Goal: Task Accomplishment & Management: Complete application form

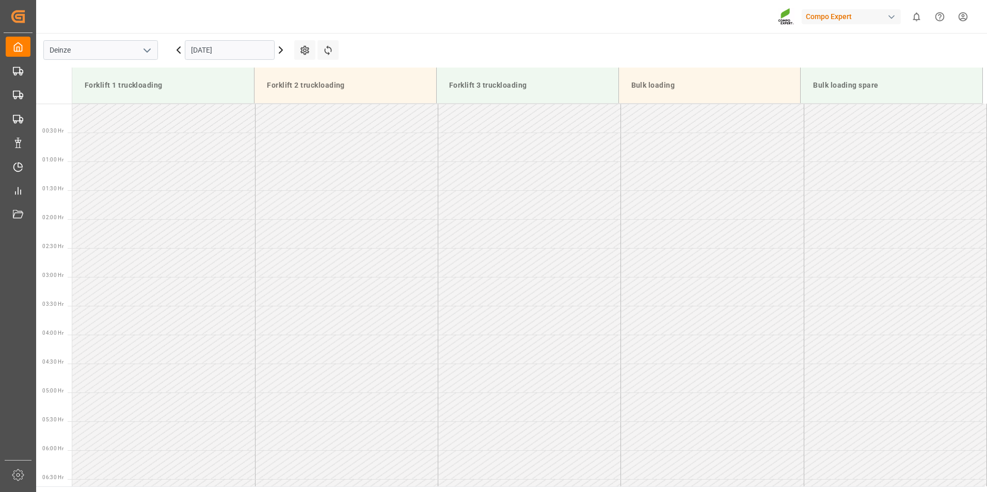
scroll to position [526, 0]
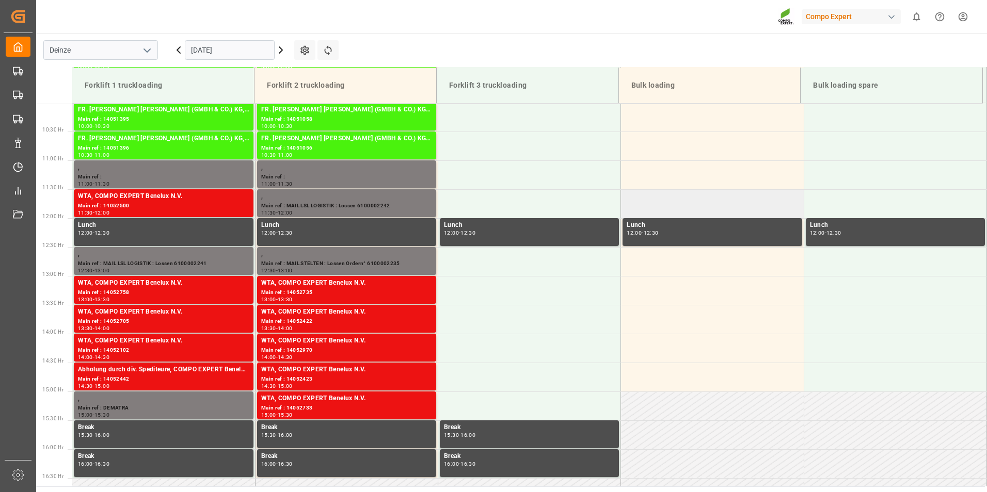
scroll to position [584, 0]
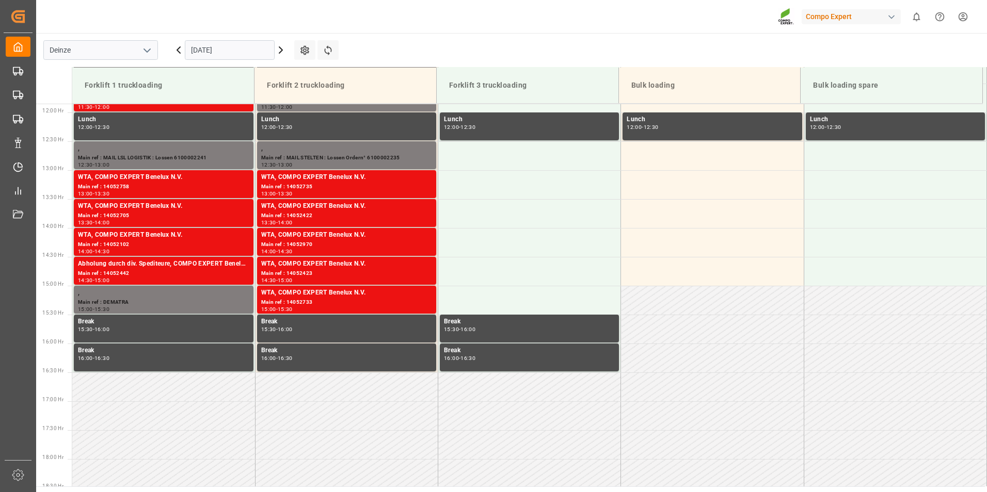
scroll to position [687, 0]
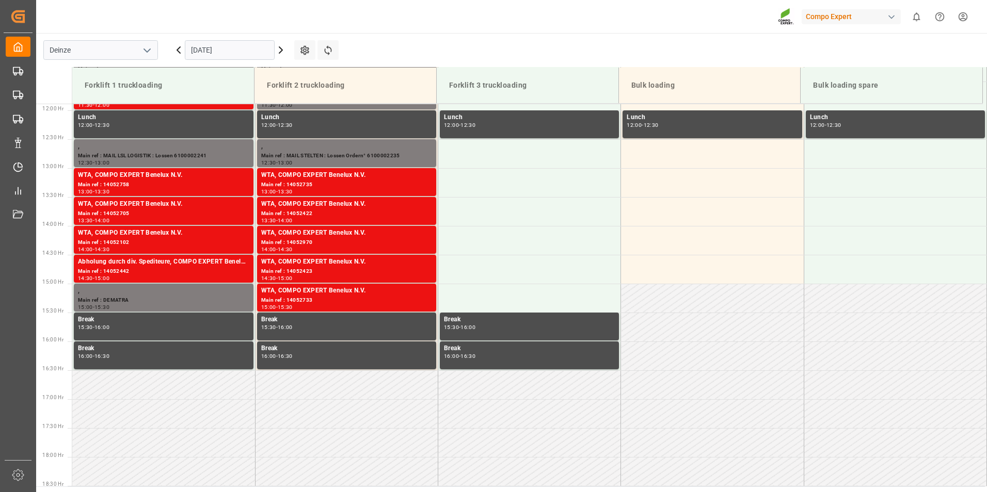
click at [280, 49] on icon at bounding box center [281, 50] width 12 height 12
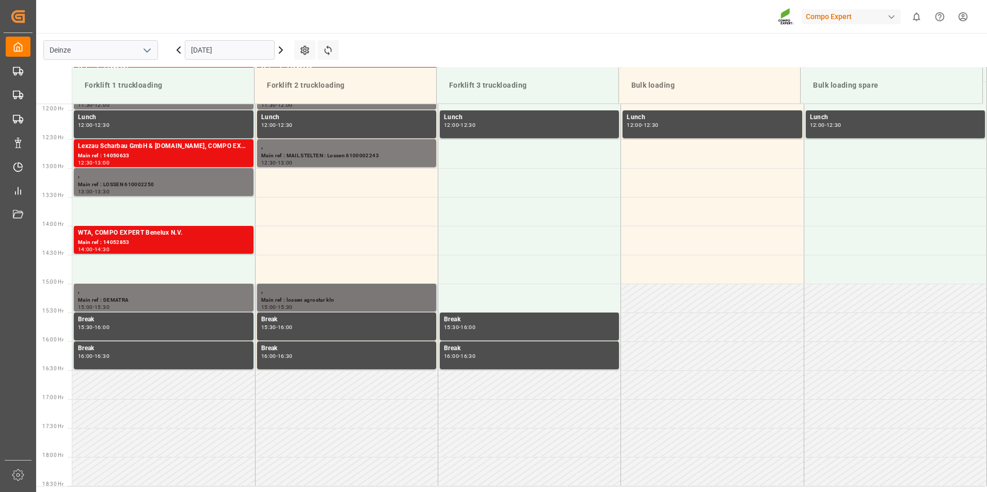
click at [288, 298] on div "Main ref : lossen agrostar kln" at bounding box center [346, 300] width 171 height 9
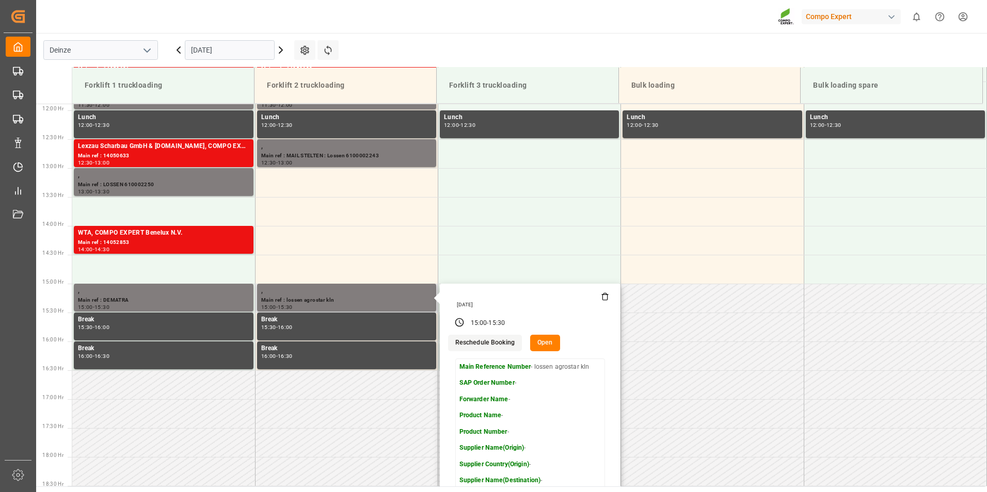
click at [603, 298] on icon at bounding box center [605, 297] width 8 height 8
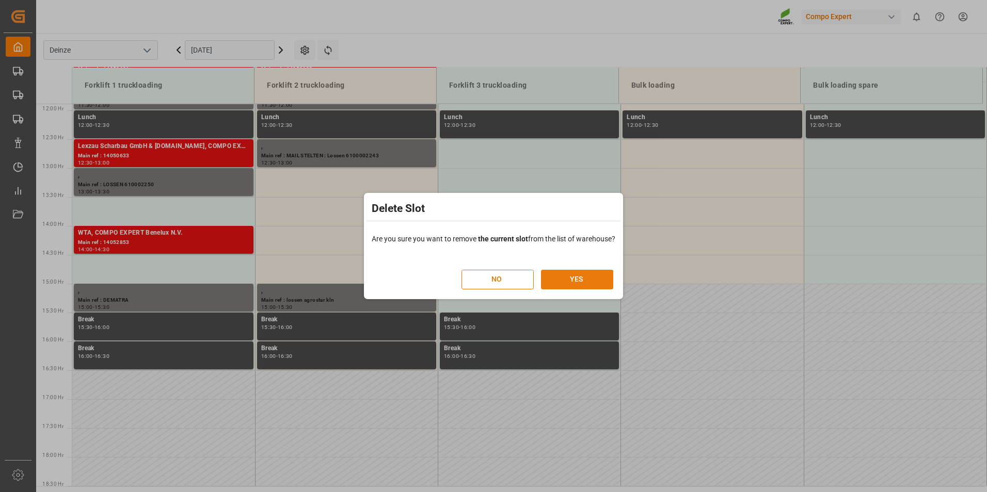
click at [582, 279] on button "YES" at bounding box center [577, 280] width 72 height 20
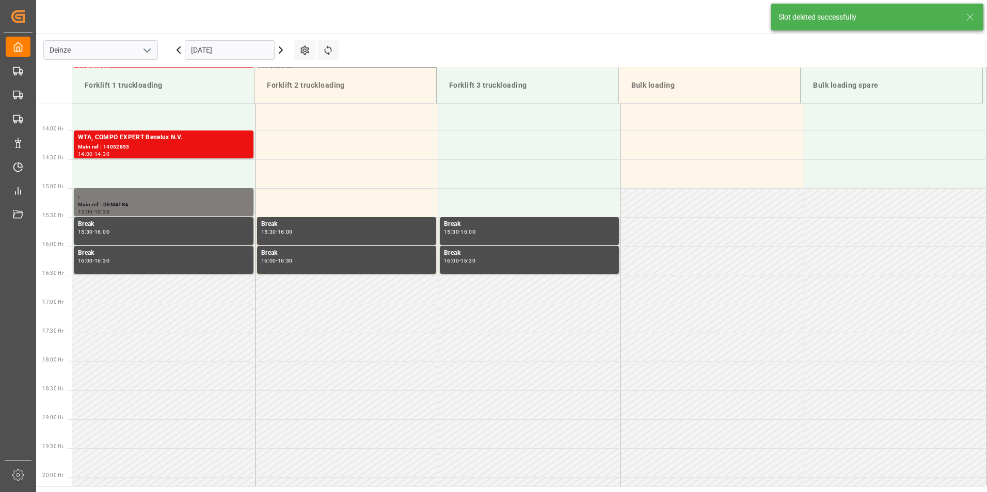
scroll to position [803, 0]
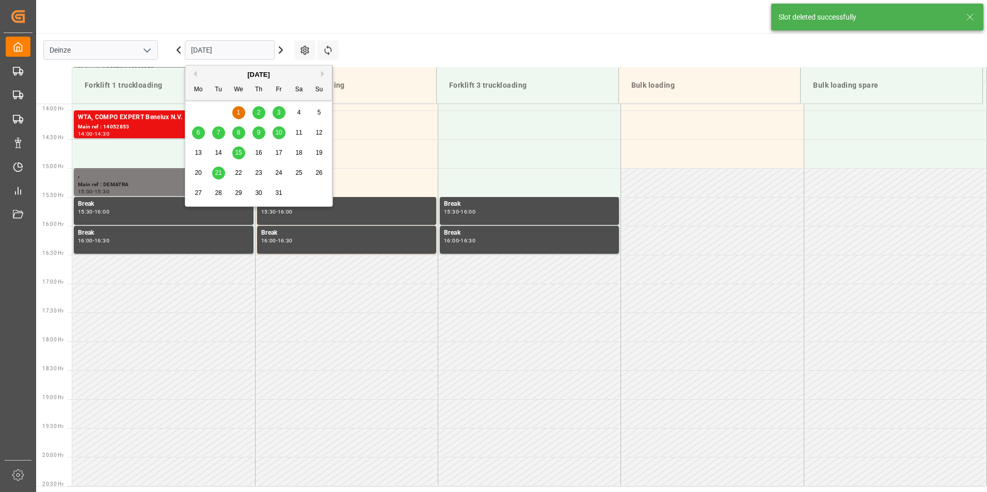
click at [244, 53] on input "[DATE]" at bounding box center [230, 50] width 90 height 20
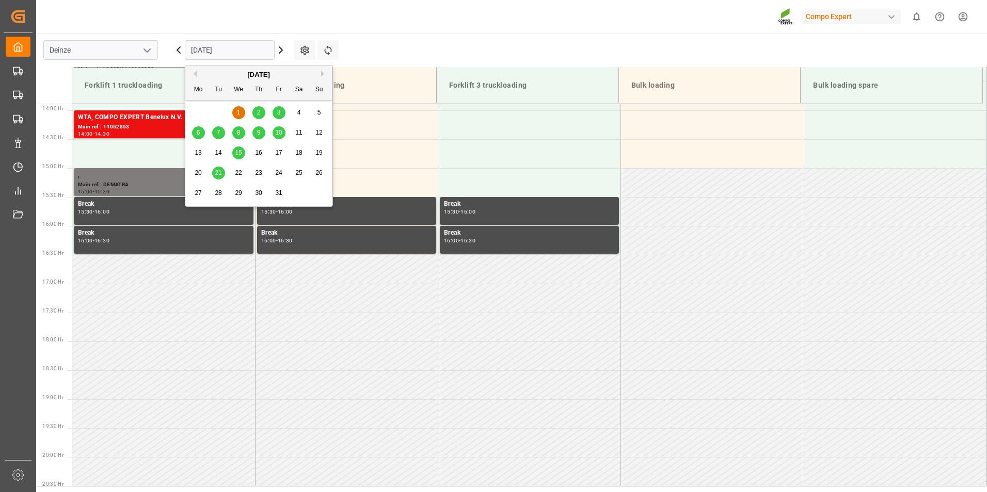
click at [260, 113] on span "2" at bounding box center [259, 112] width 4 height 7
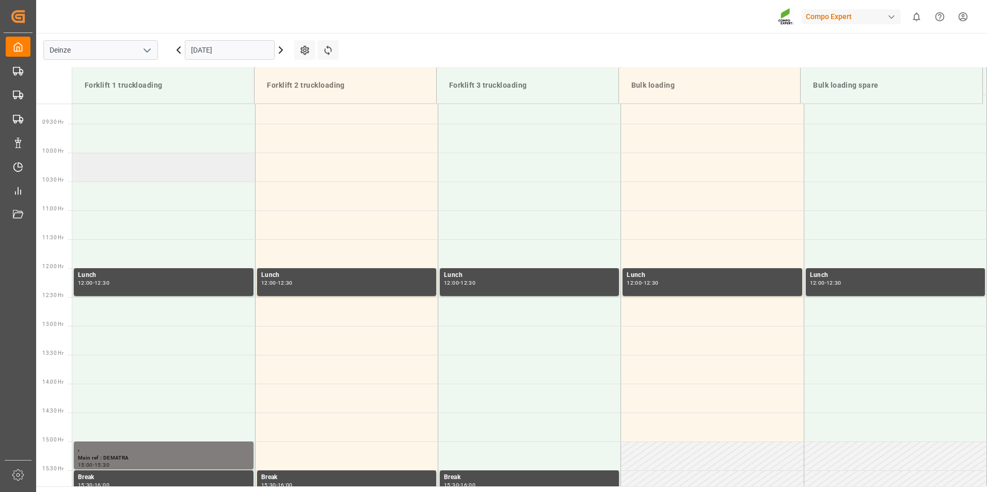
scroll to position [429, 0]
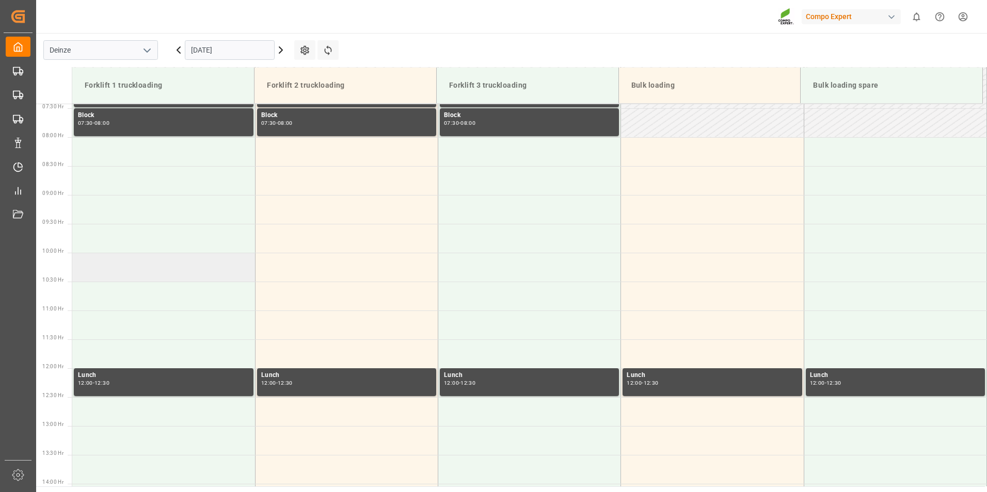
click at [104, 267] on td at bounding box center [163, 267] width 183 height 29
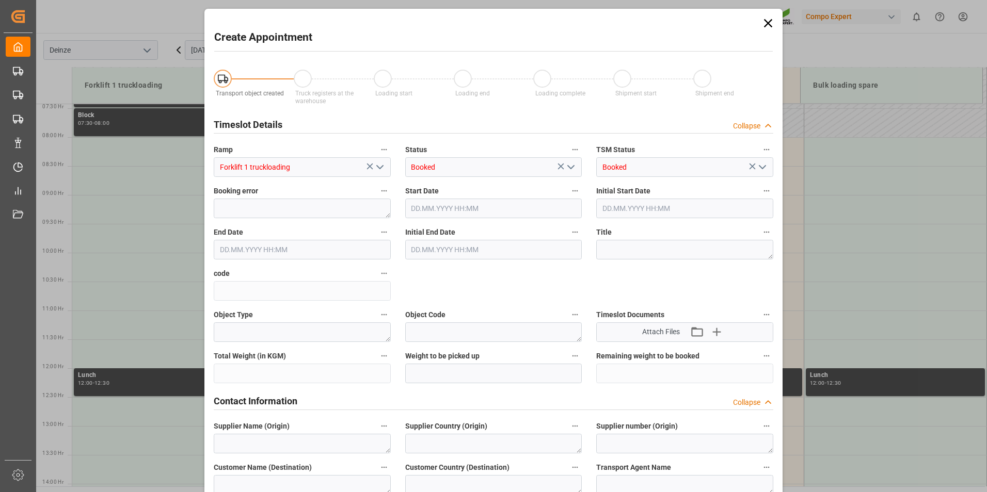
type input "02.10.2025 10:00"
type input "02.10.2025 10:30"
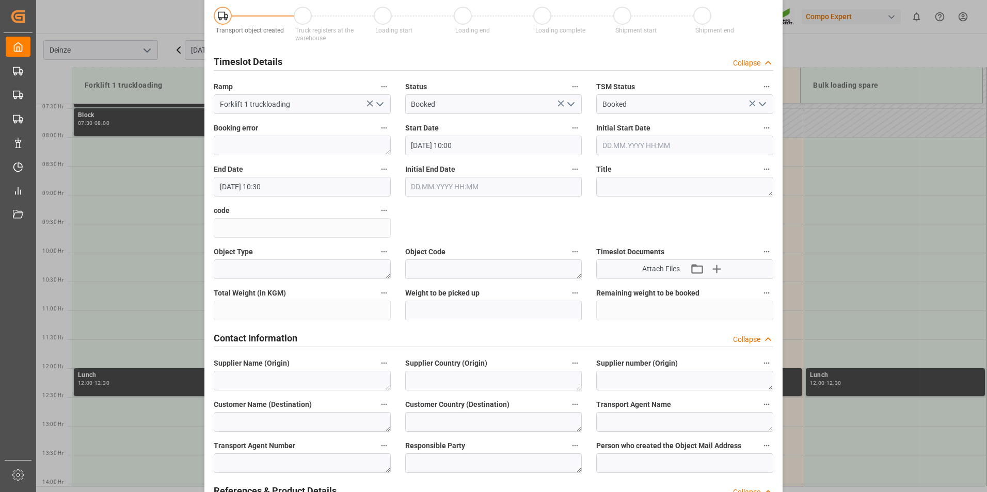
scroll to position [206, 0]
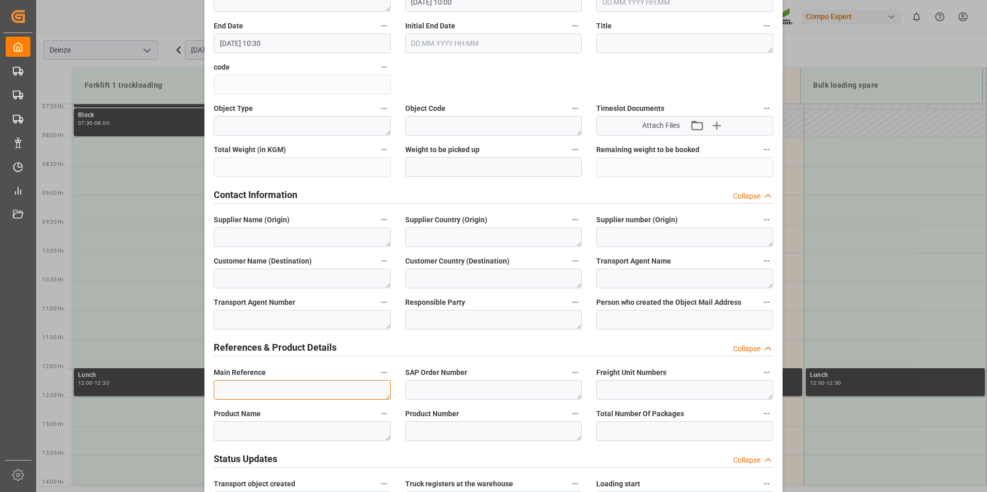
click at [231, 386] on textarea at bounding box center [302, 390] width 177 height 20
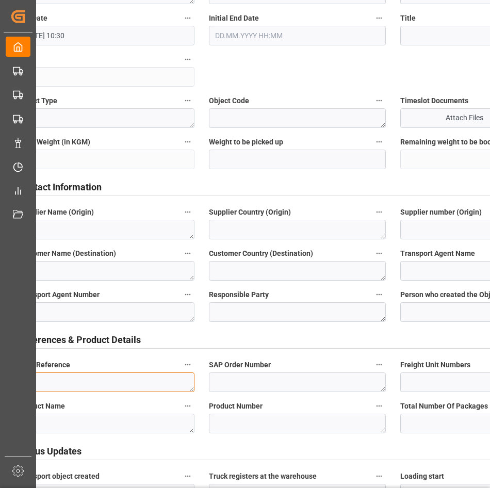
click at [57, 384] on textarea at bounding box center [106, 383] width 177 height 20
click at [95, 383] on textarea "MAIL KLN : Lossen" at bounding box center [106, 383] width 177 height 20
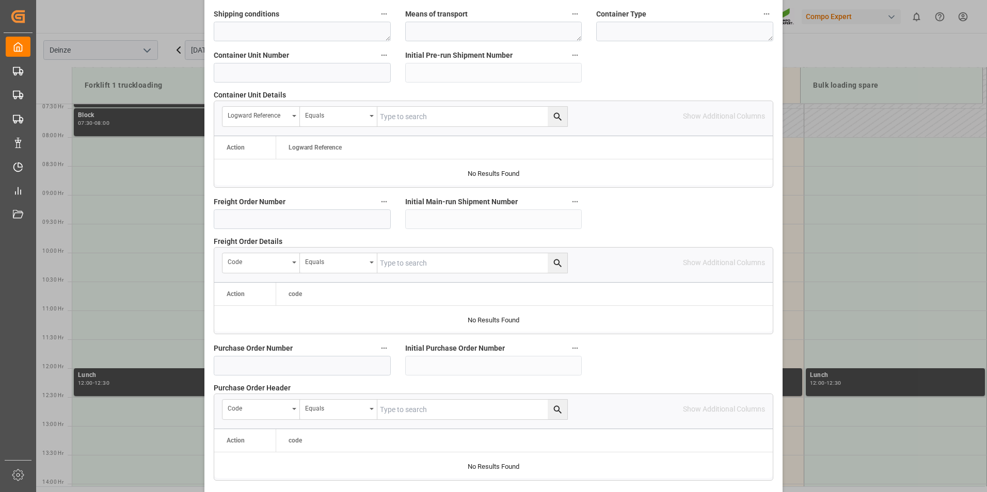
scroll to position [940, 0]
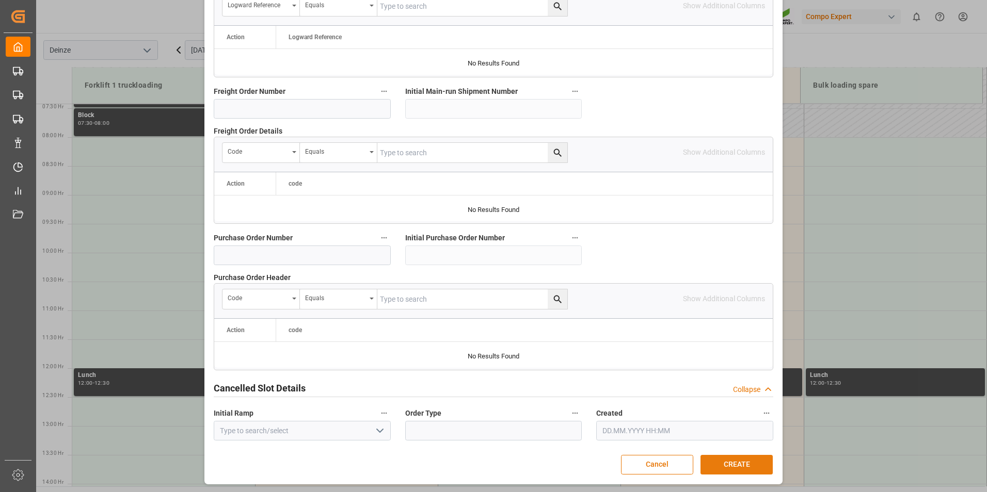
type textarea "MAIL KLN : Lossen Agrostar"
click at [730, 464] on button "CREATE" at bounding box center [736, 465] width 72 height 20
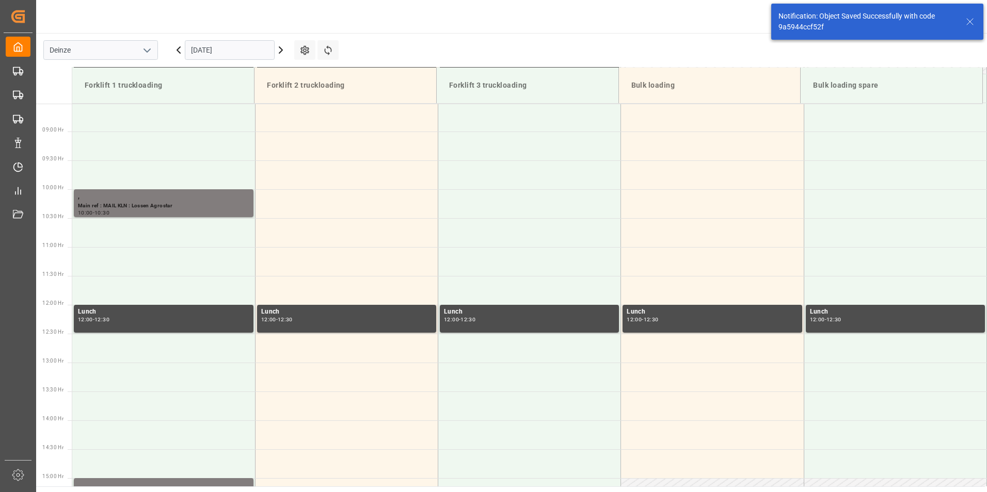
scroll to position [514, 0]
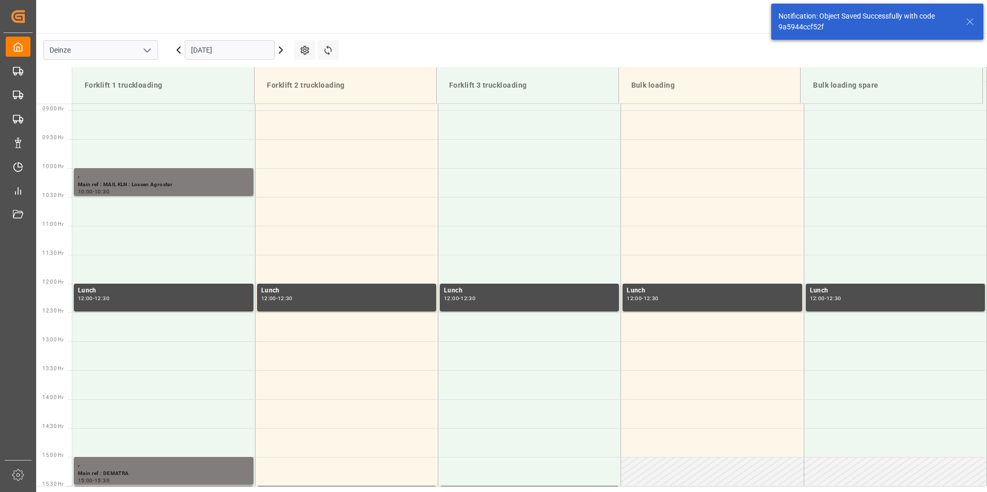
click at [251, 50] on input "[DATE]" at bounding box center [230, 50] width 90 height 20
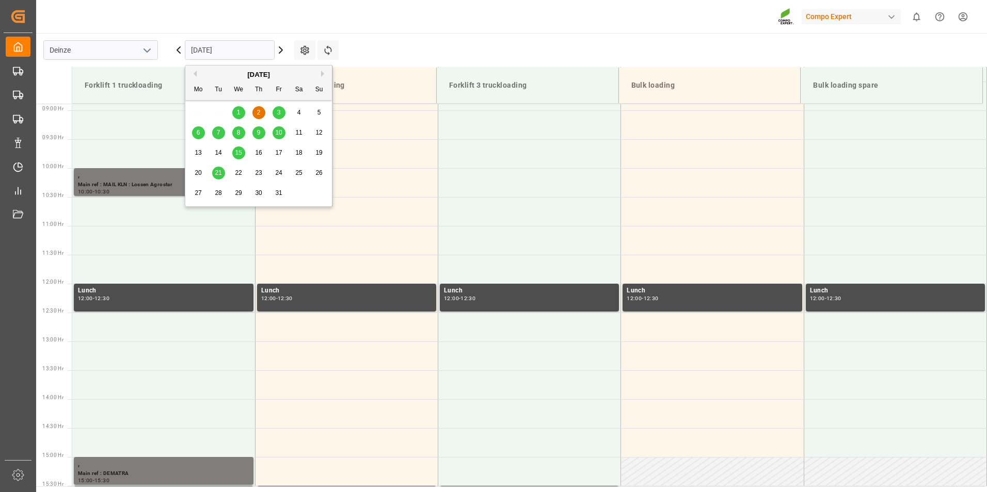
click at [192, 75] on button "Previous Month" at bounding box center [193, 74] width 6 height 6
click at [221, 194] on span "30" at bounding box center [218, 192] width 7 height 7
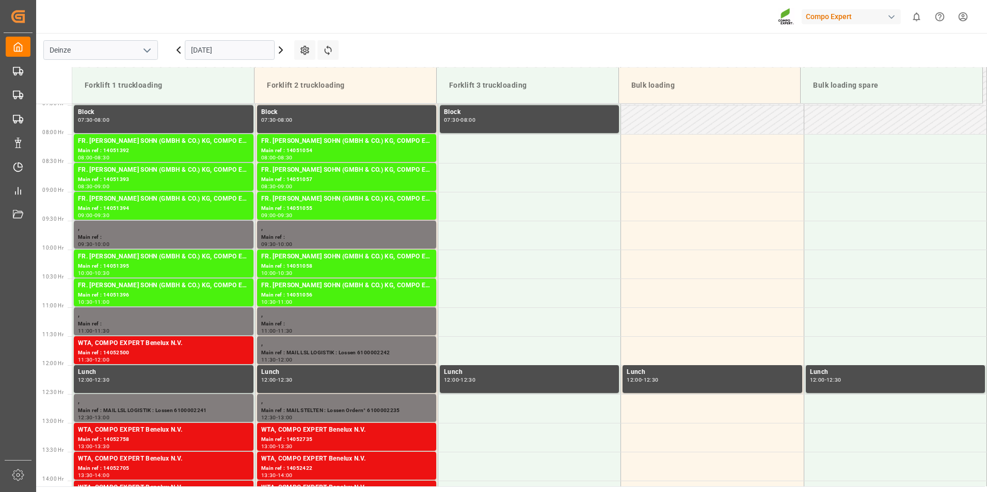
scroll to position [687, 0]
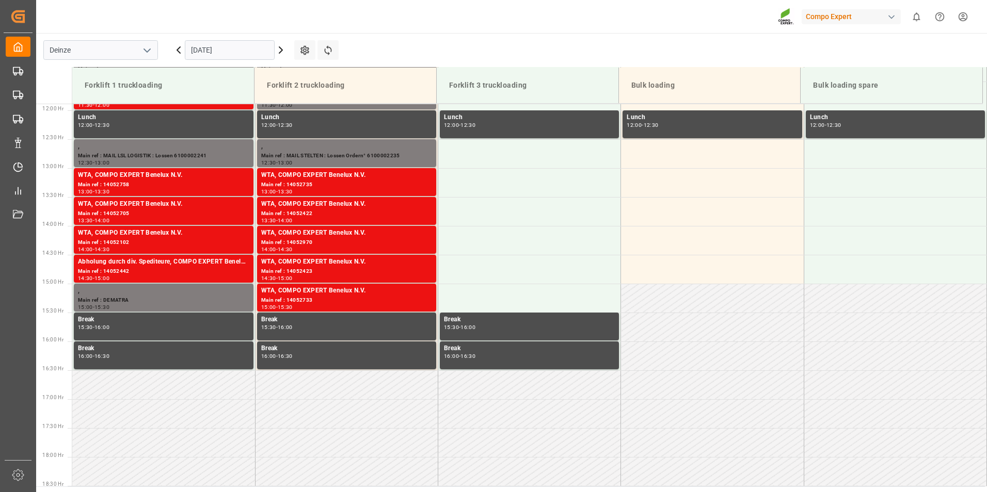
click at [247, 51] on input "[DATE]" at bounding box center [230, 50] width 90 height 20
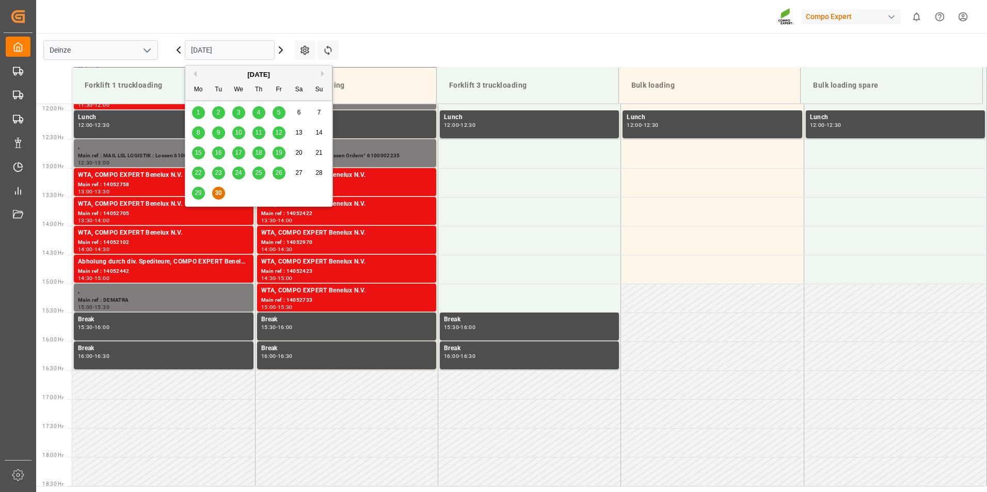
click at [259, 73] on div "[DATE]" at bounding box center [258, 75] width 147 height 10
click at [321, 73] on button "Next Month" at bounding box center [324, 74] width 6 height 6
click at [279, 113] on span "3" at bounding box center [279, 112] width 4 height 7
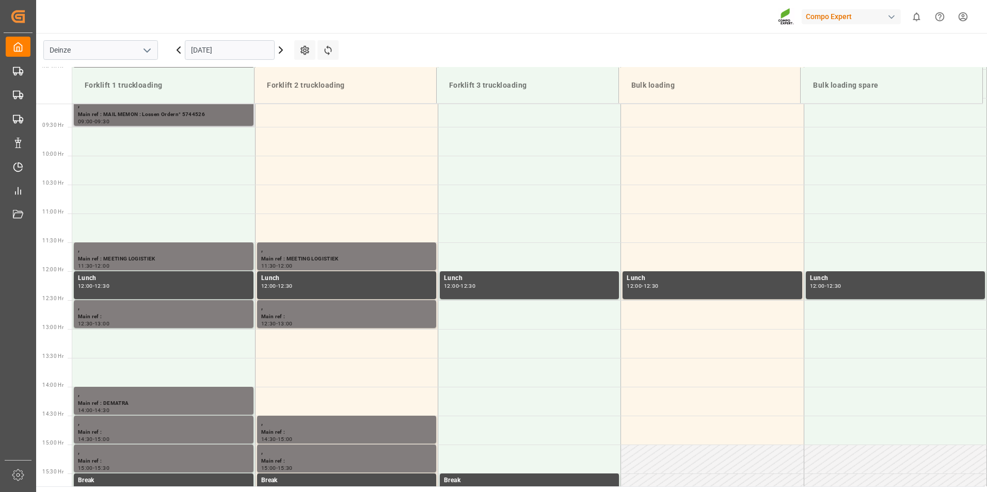
scroll to position [435, 0]
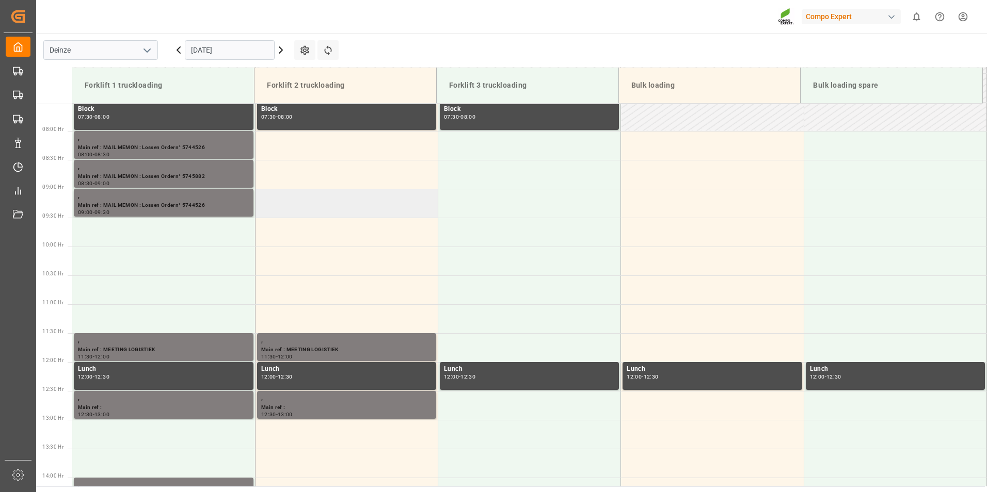
click at [280, 209] on td at bounding box center [346, 203] width 183 height 29
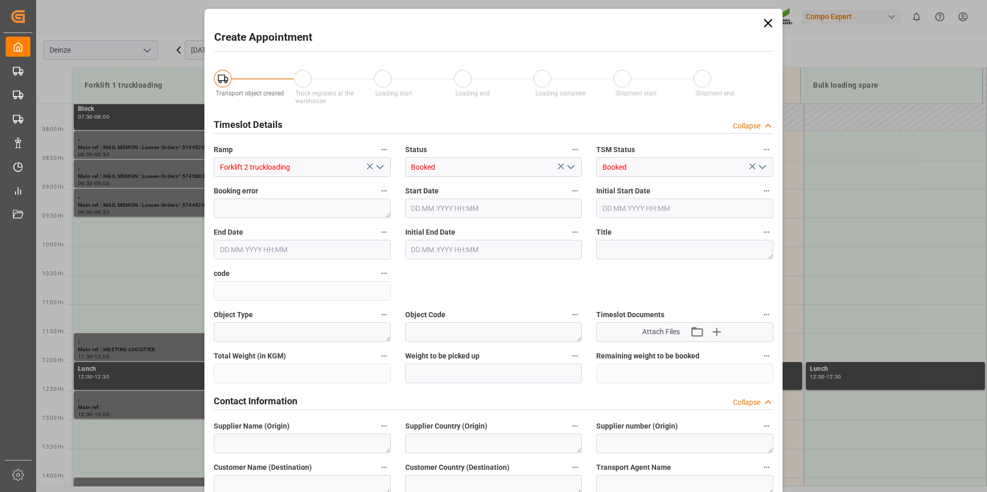
type input "03.10.2025 09:00"
type input "03.10.2025 09:30"
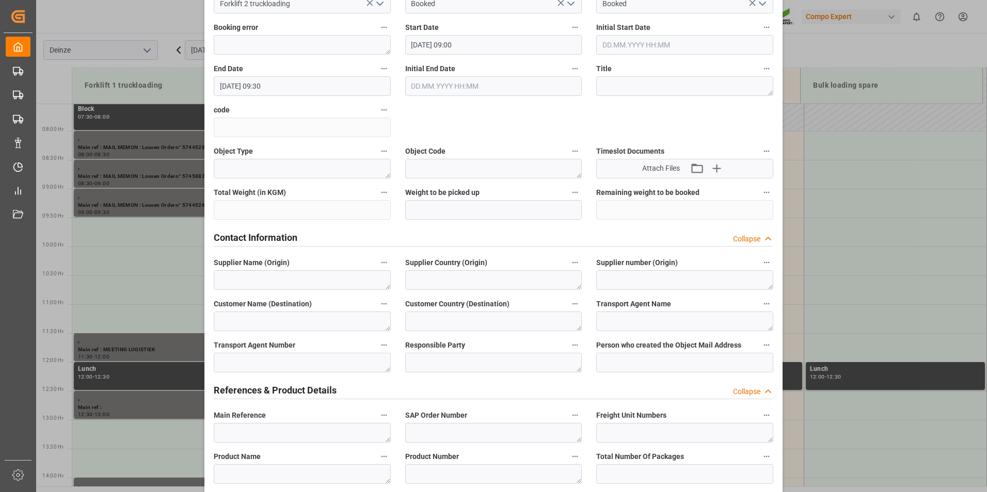
scroll to position [258, 0]
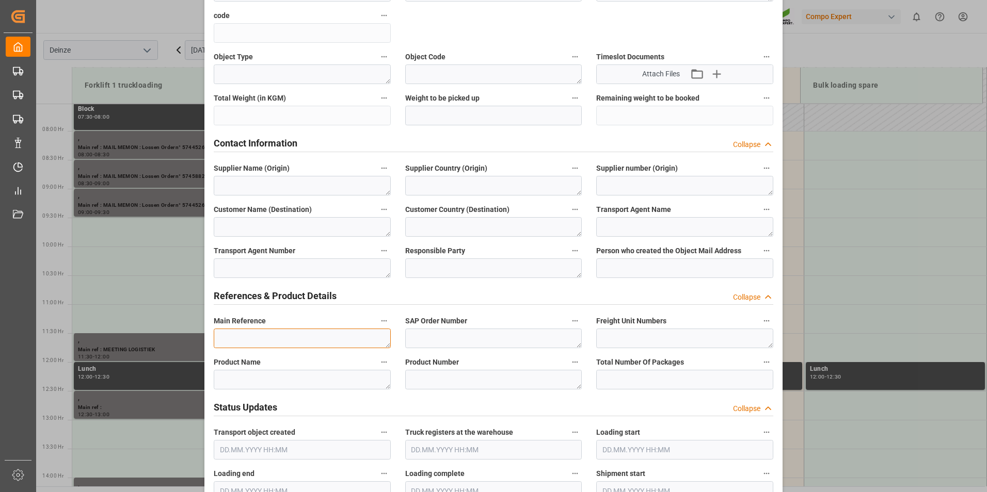
click at [235, 337] on textarea at bounding box center [302, 339] width 177 height 20
type textarea "m"
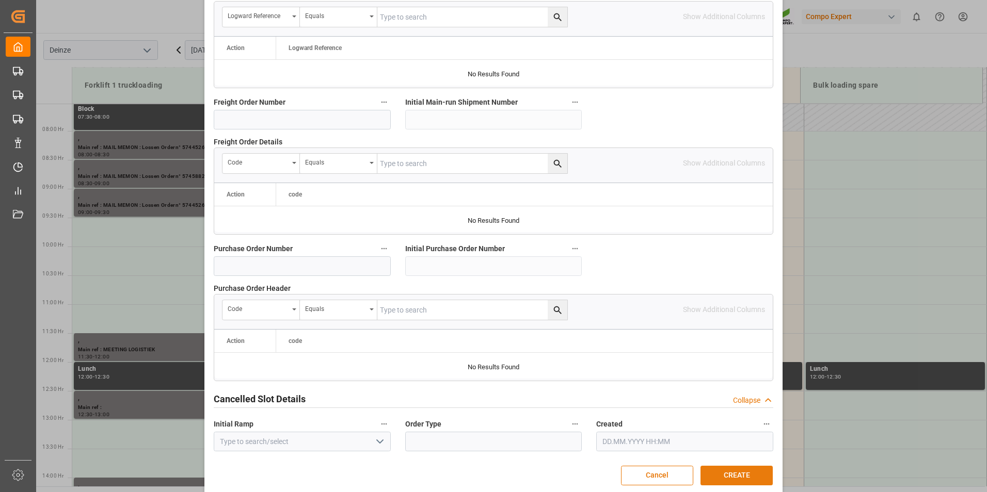
scroll to position [940, 0]
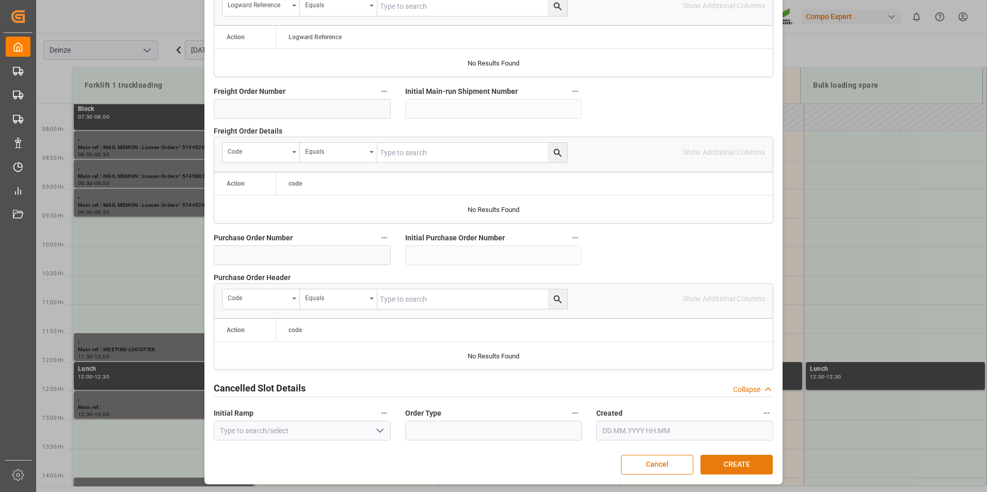
type textarea "MAIL VULKOTRANS : Lossen Transportn° 14053004"
click at [739, 466] on button "CREATE" at bounding box center [736, 465] width 72 height 20
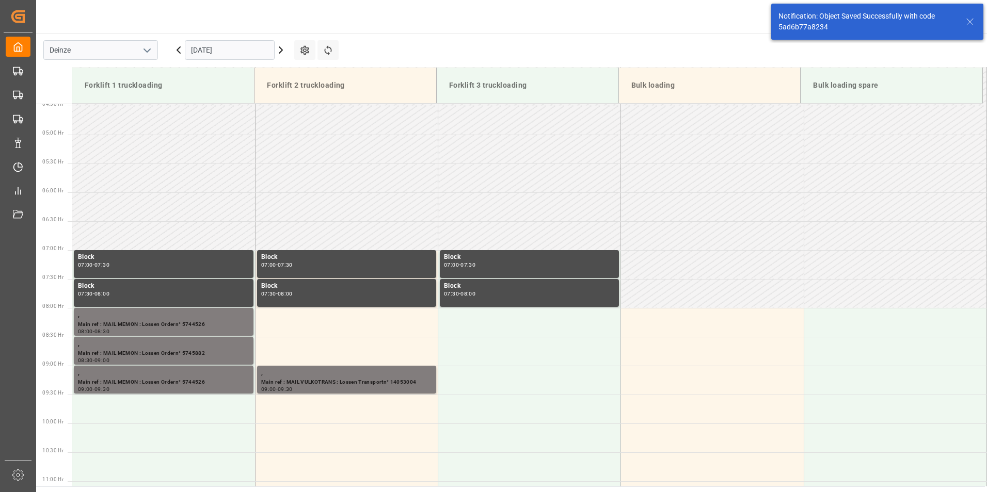
scroll to position [456, 0]
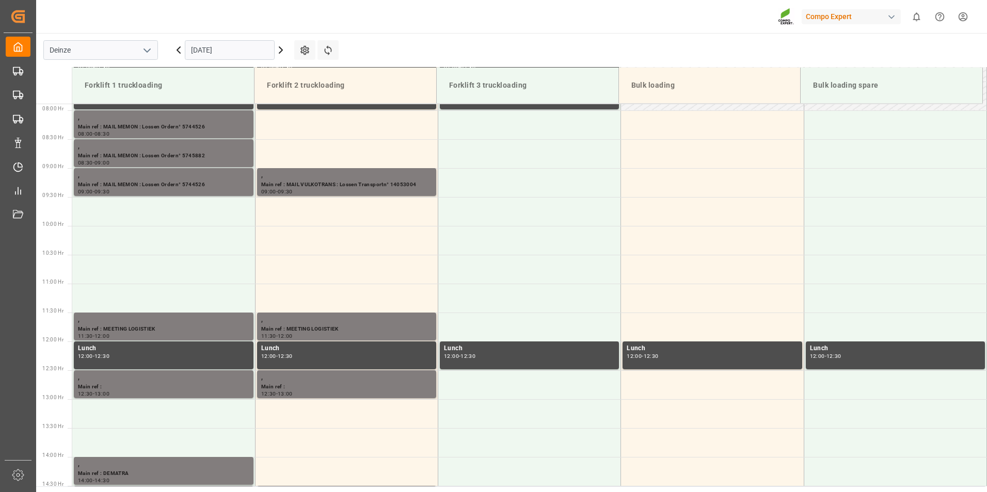
click at [252, 56] on input "[DATE]" at bounding box center [230, 50] width 90 height 20
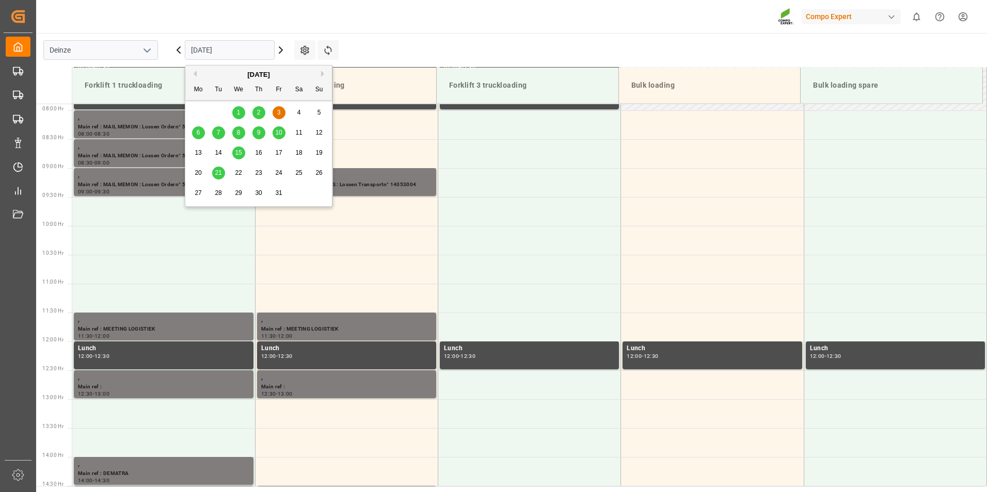
click at [196, 74] on button "Previous Month" at bounding box center [193, 74] width 6 height 6
click at [219, 195] on span "30" at bounding box center [218, 192] width 7 height 7
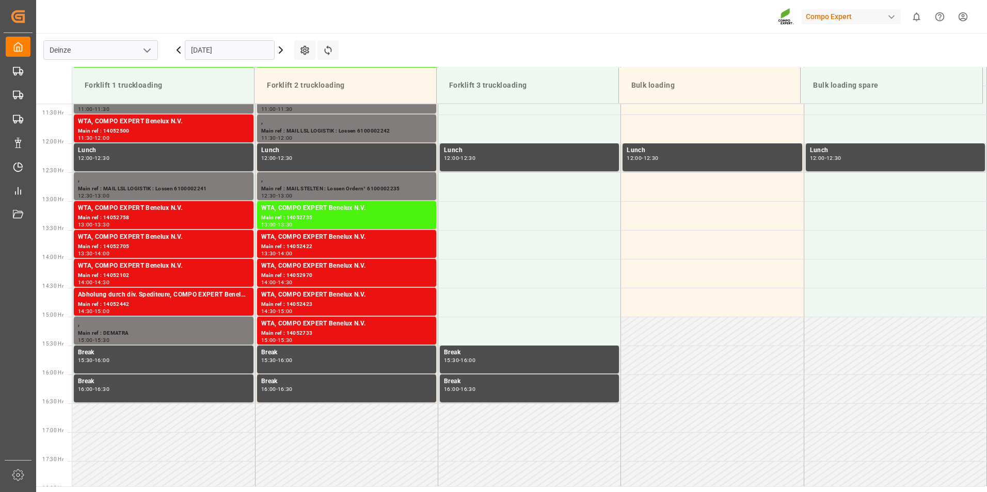
scroll to position [590, 0]
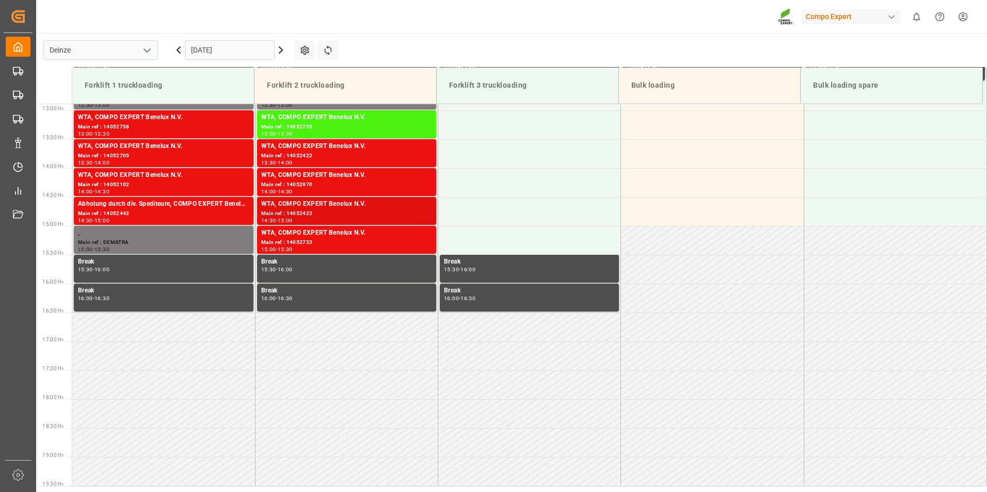
scroll to position [590, 0]
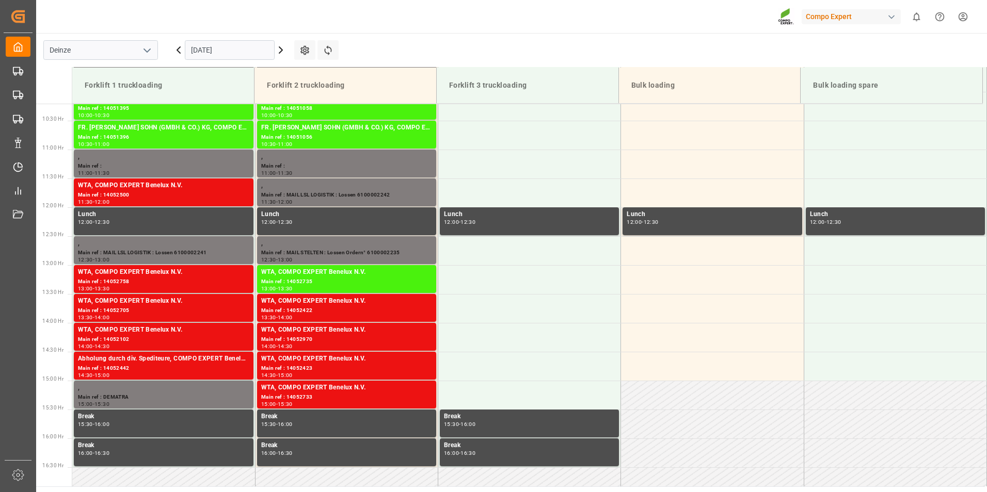
click at [247, 53] on input "[DATE]" at bounding box center [230, 50] width 90 height 20
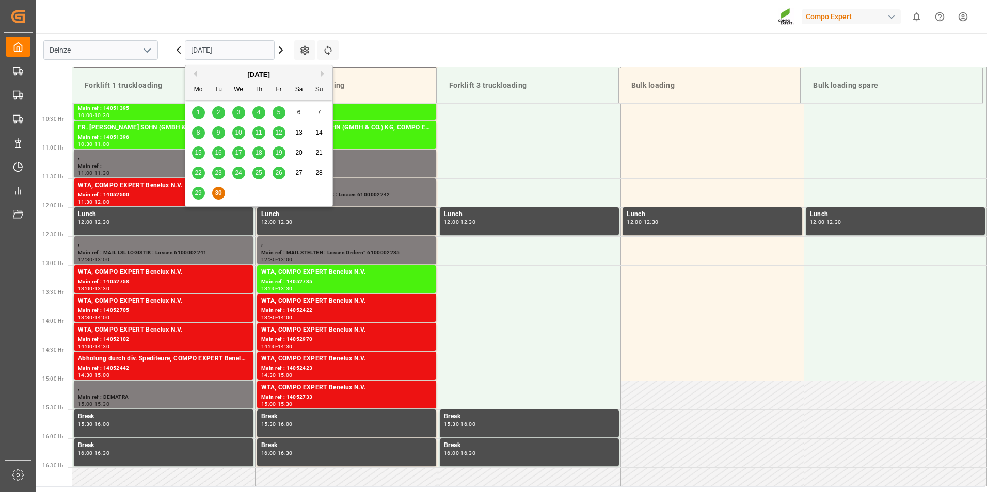
click at [324, 75] on button "Next Month" at bounding box center [324, 74] width 6 height 6
click at [280, 110] on span "3" at bounding box center [279, 112] width 4 height 7
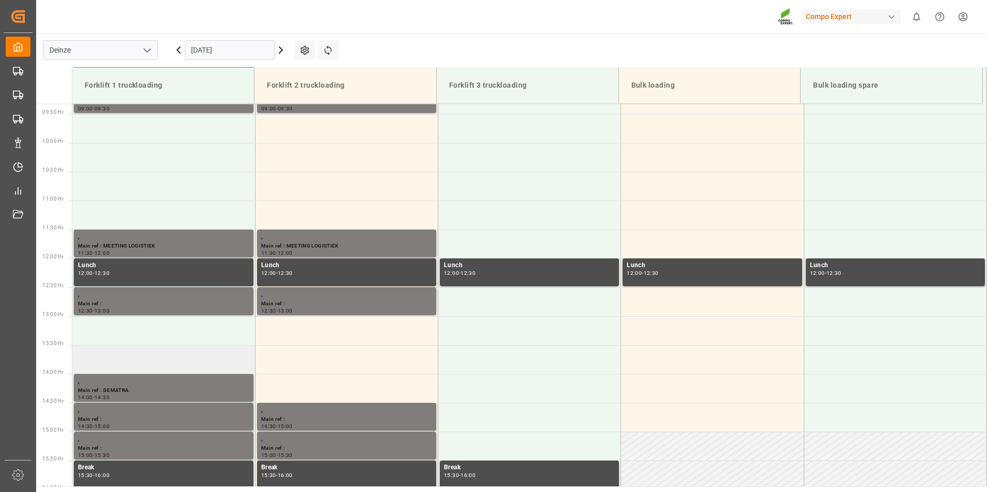
scroll to position [538, 0]
click at [93, 218] on td at bounding box center [163, 215] width 183 height 29
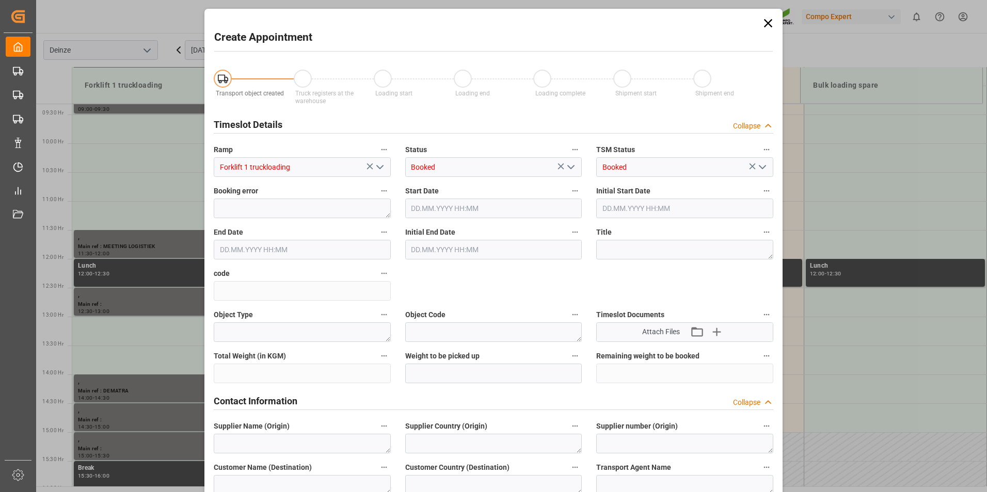
type input "03.10.2025 11:00"
type input "03.10.2025 11:30"
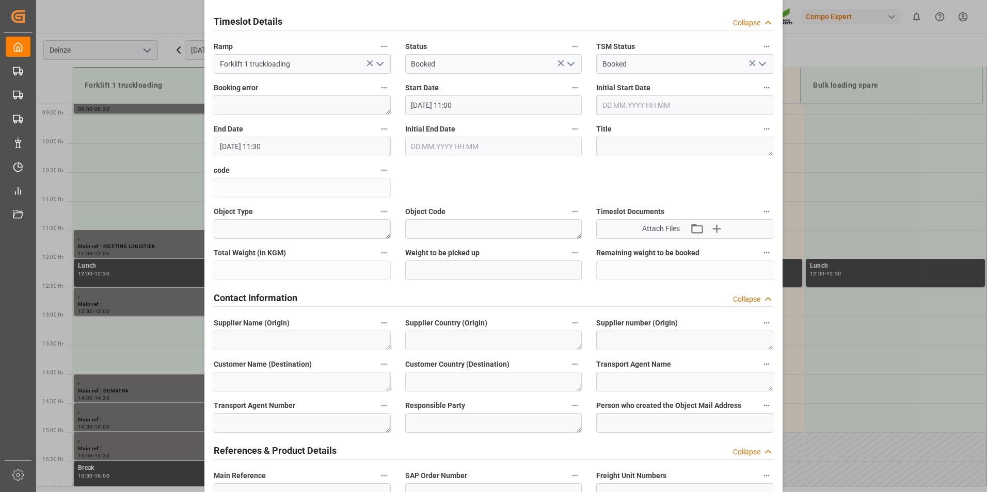
scroll to position [258, 0]
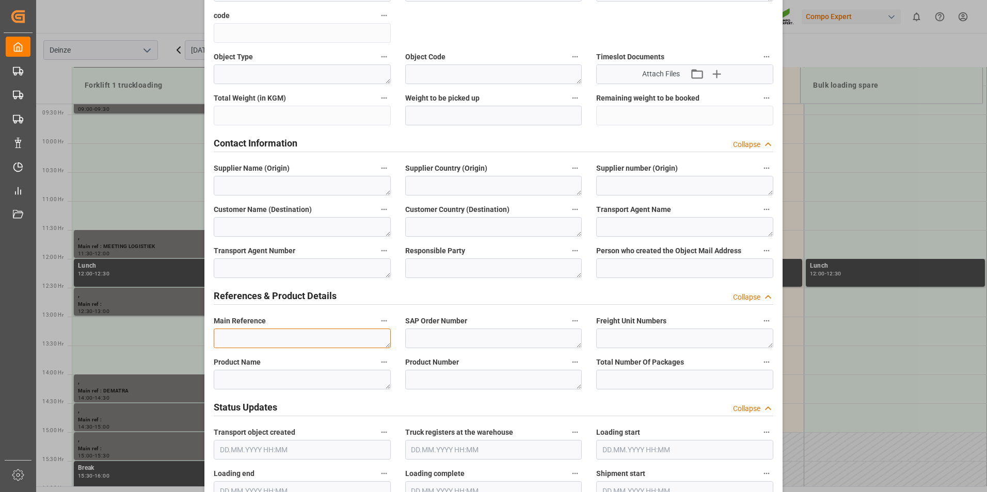
click at [236, 338] on textarea at bounding box center [302, 339] width 177 height 20
click at [251, 339] on textarea "MAIL" at bounding box center [302, 339] width 177 height 20
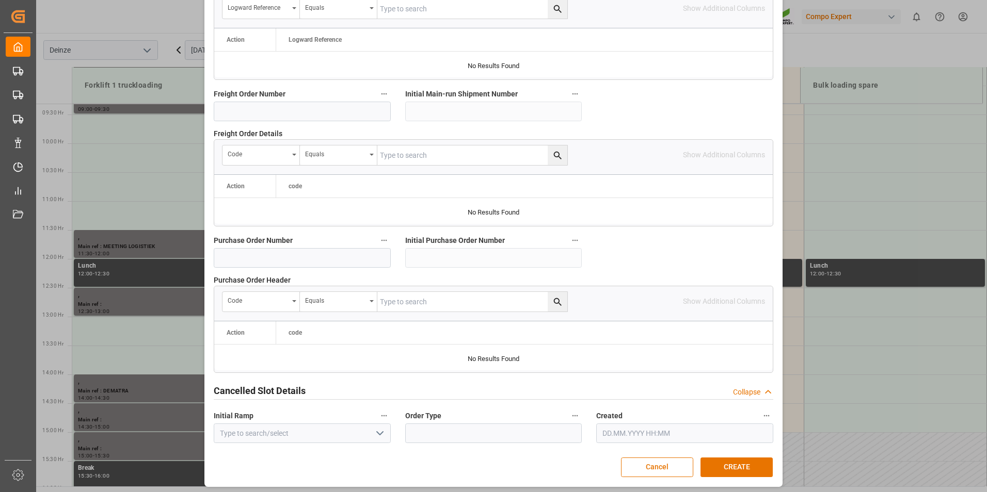
scroll to position [940, 0]
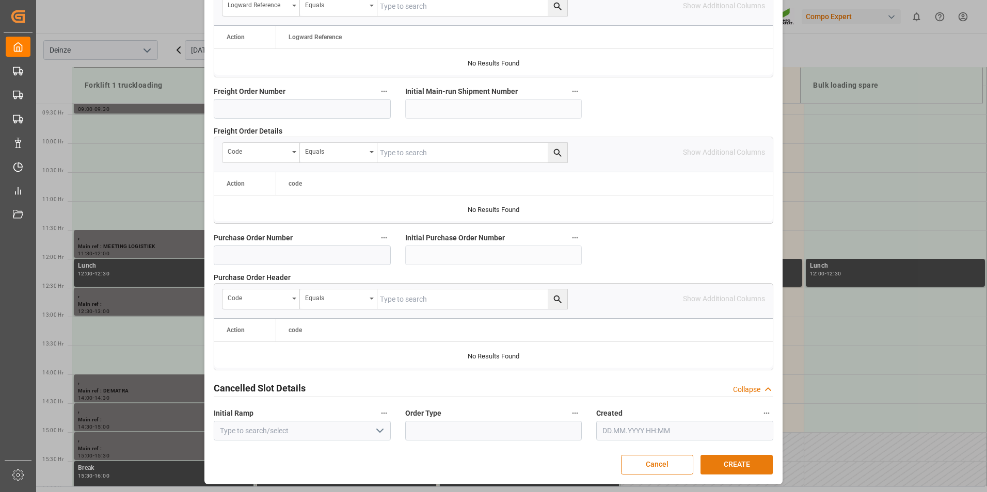
type textarea "MAIL KANESHO : Lossen Ordern° 5740645 - Basamid Granulaat"
click at [735, 463] on button "CREATE" at bounding box center [736, 465] width 72 height 20
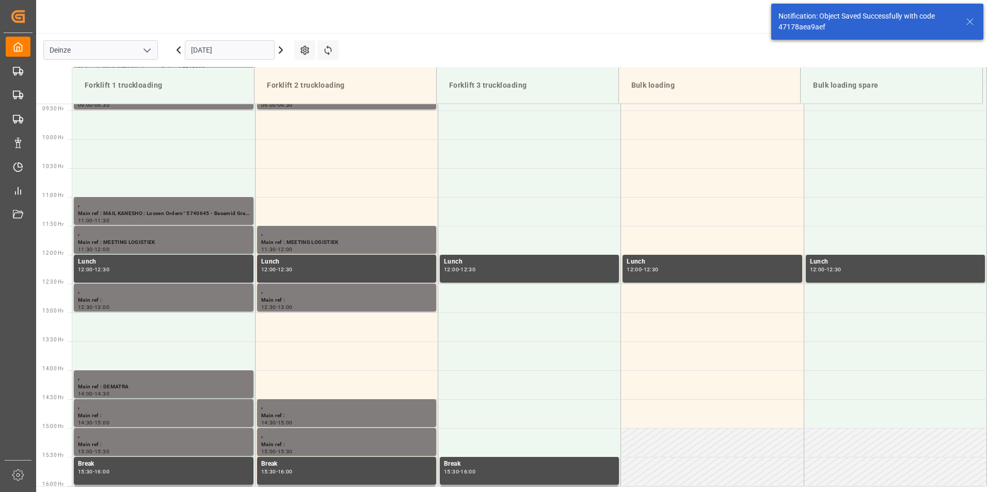
scroll to position [571, 0]
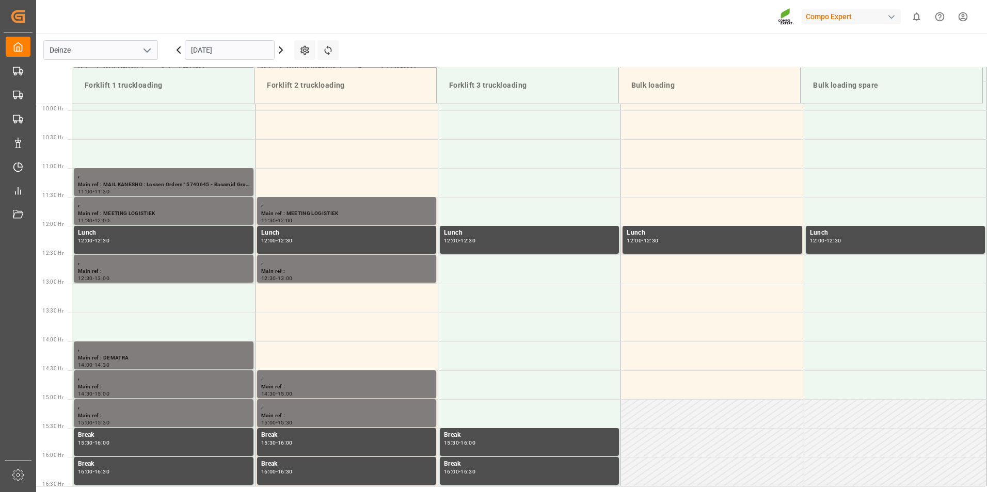
click at [248, 56] on input "[DATE]" at bounding box center [230, 50] width 90 height 20
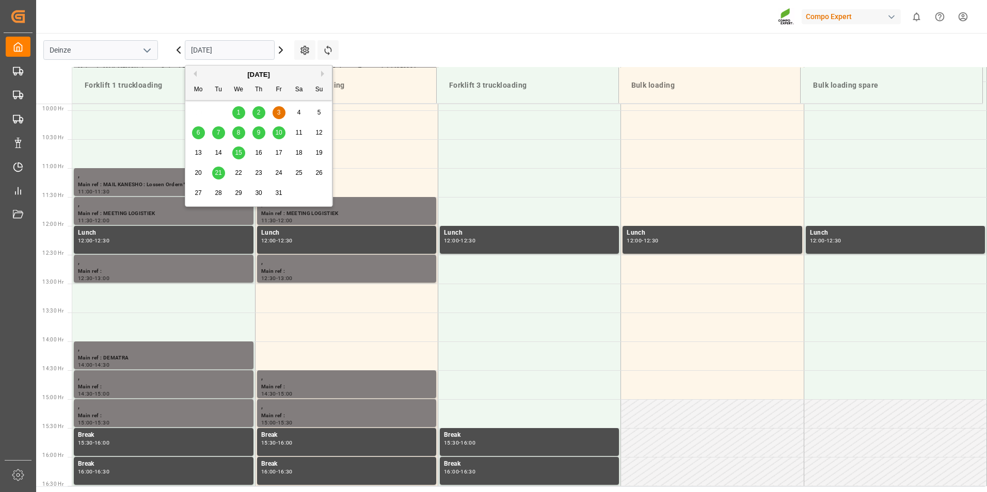
click at [195, 71] on button "Previous Month" at bounding box center [193, 74] width 6 height 6
click at [218, 195] on span "30" at bounding box center [218, 192] width 7 height 7
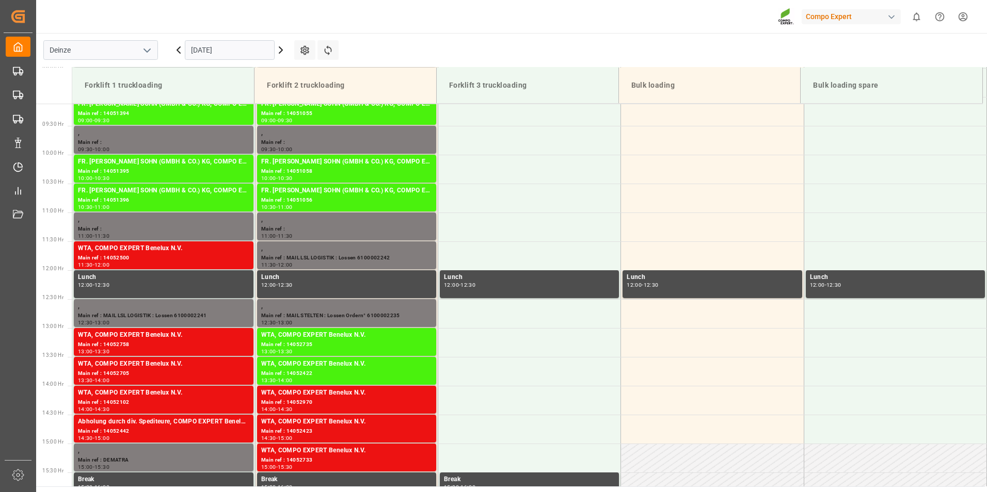
scroll to position [532, 0]
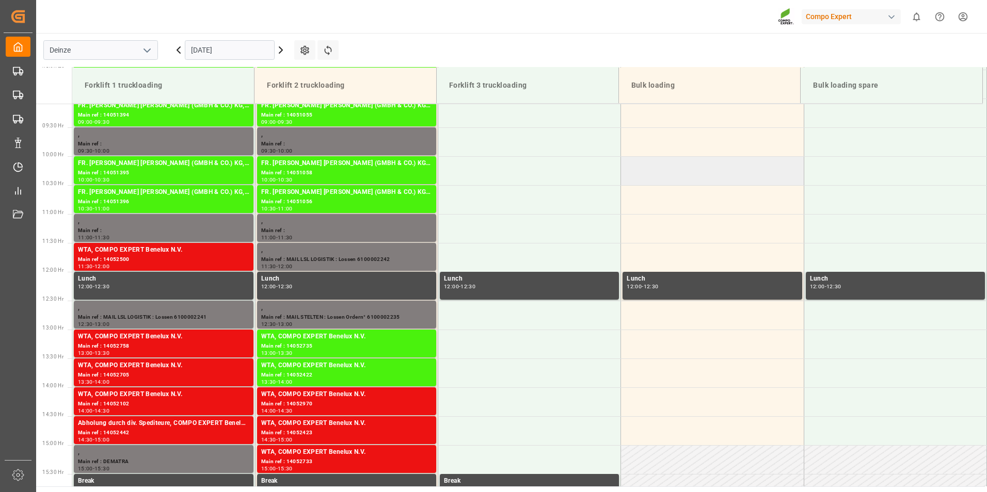
scroll to position [590, 0]
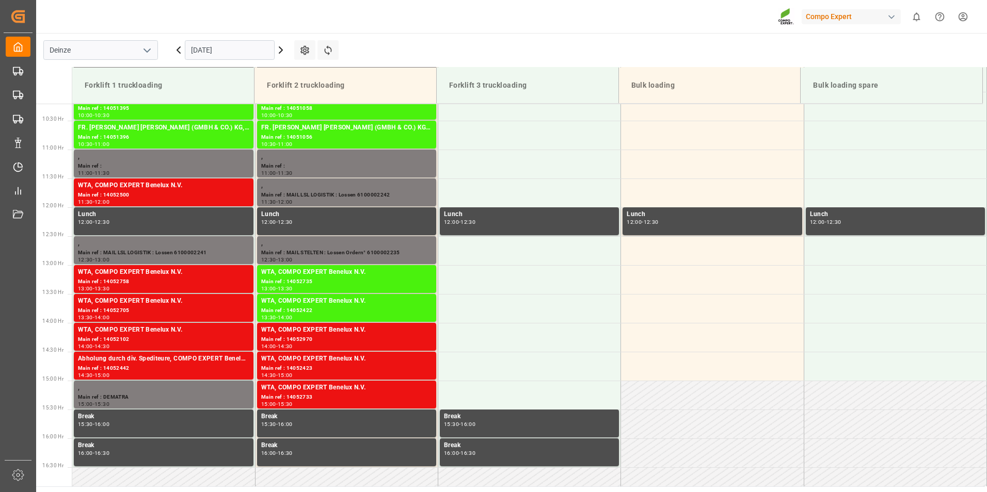
click at [279, 51] on icon at bounding box center [281, 50] width 12 height 12
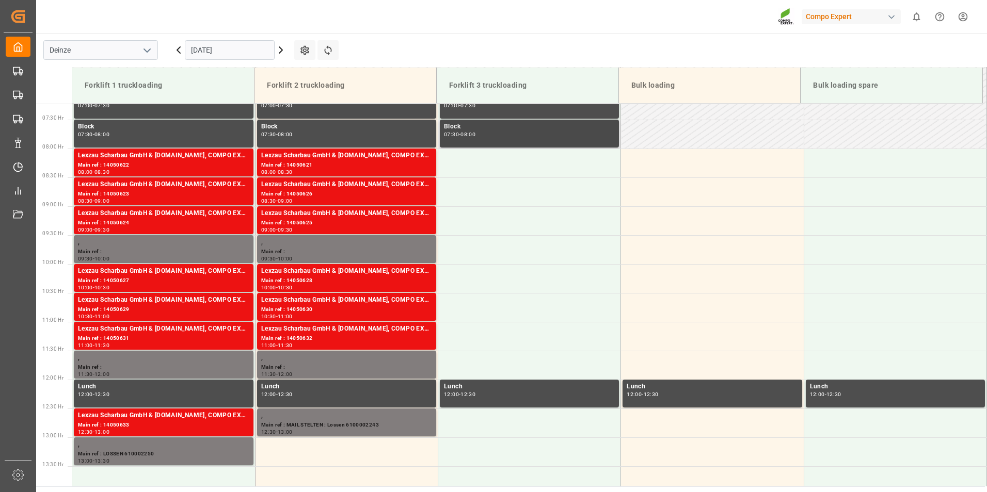
scroll to position [435, 0]
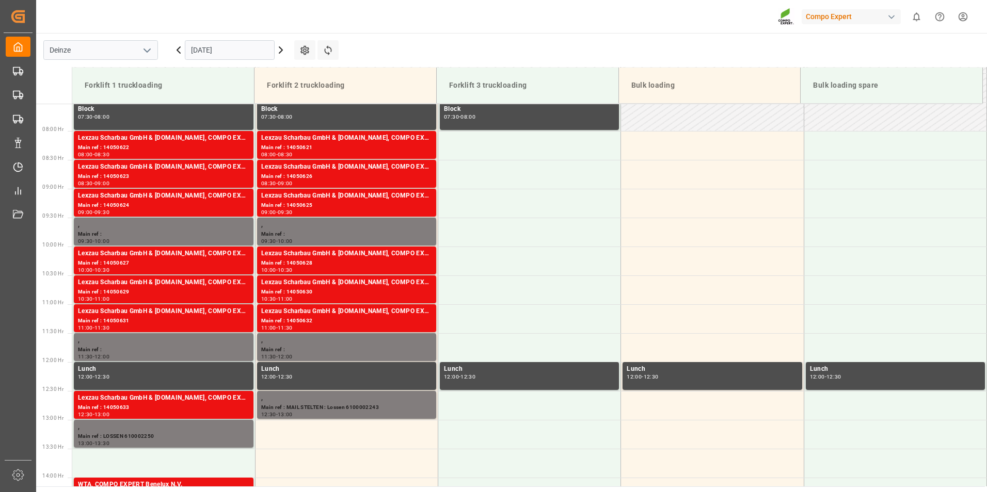
click at [237, 50] on input "01.10.2025" at bounding box center [230, 50] width 90 height 20
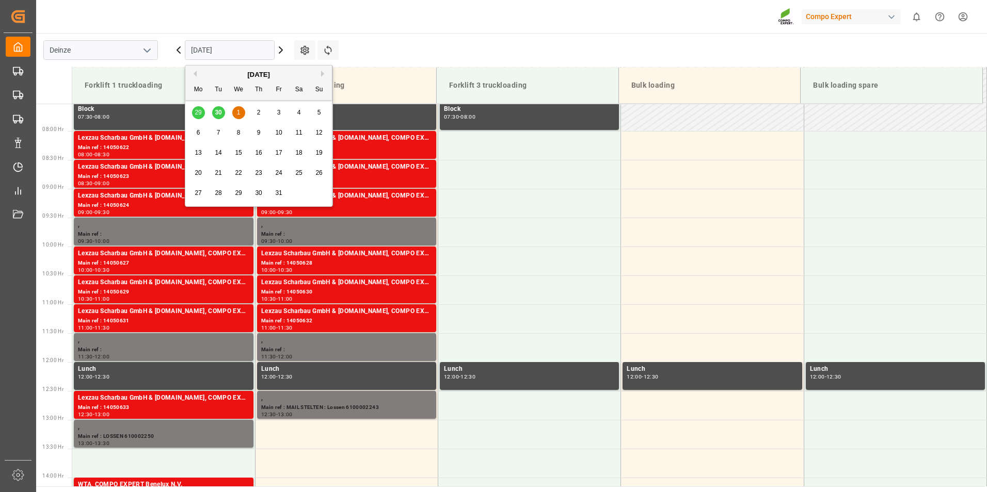
click at [192, 74] on button "Previous Month" at bounding box center [193, 74] width 6 height 6
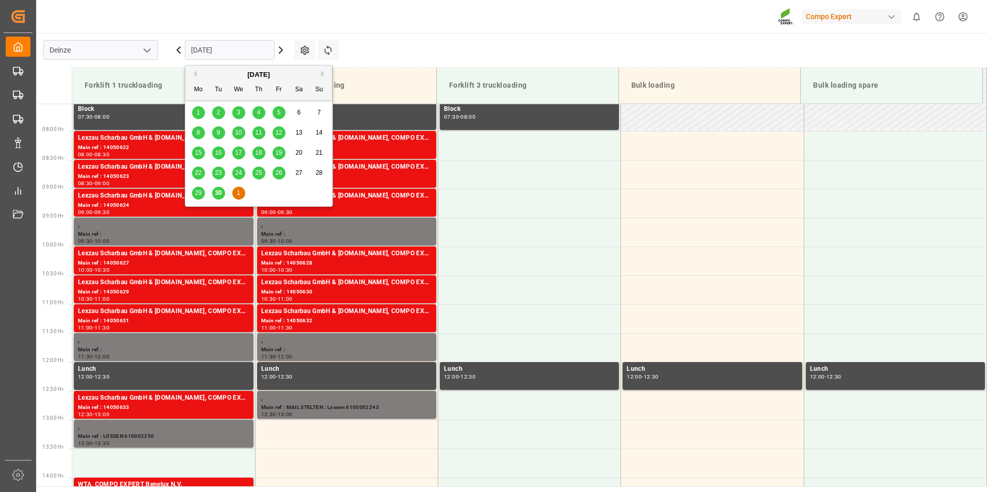
click at [218, 196] on span "30" at bounding box center [218, 192] width 7 height 7
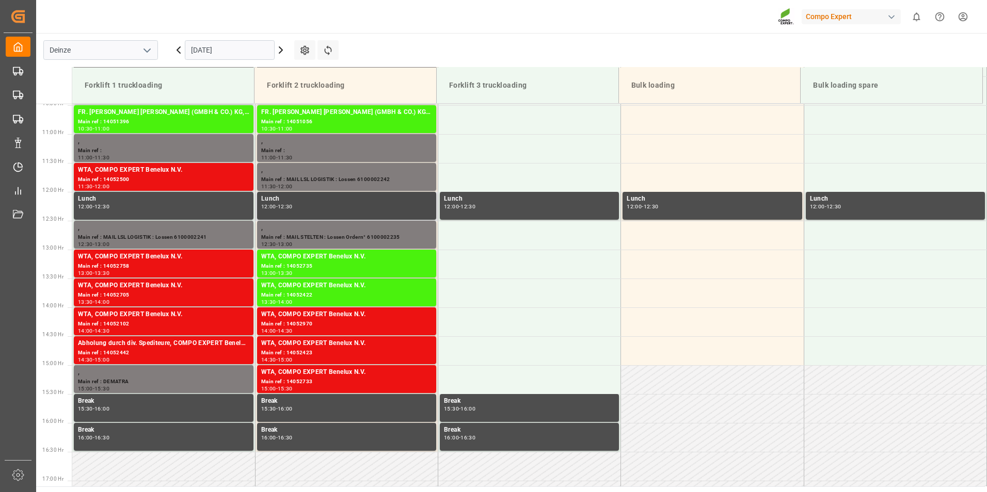
scroll to position [590, 0]
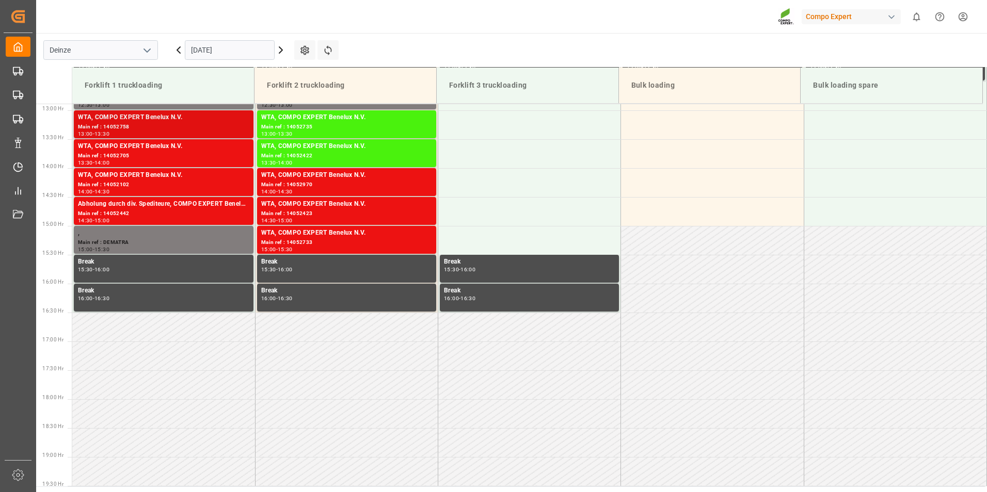
scroll to position [538, 0]
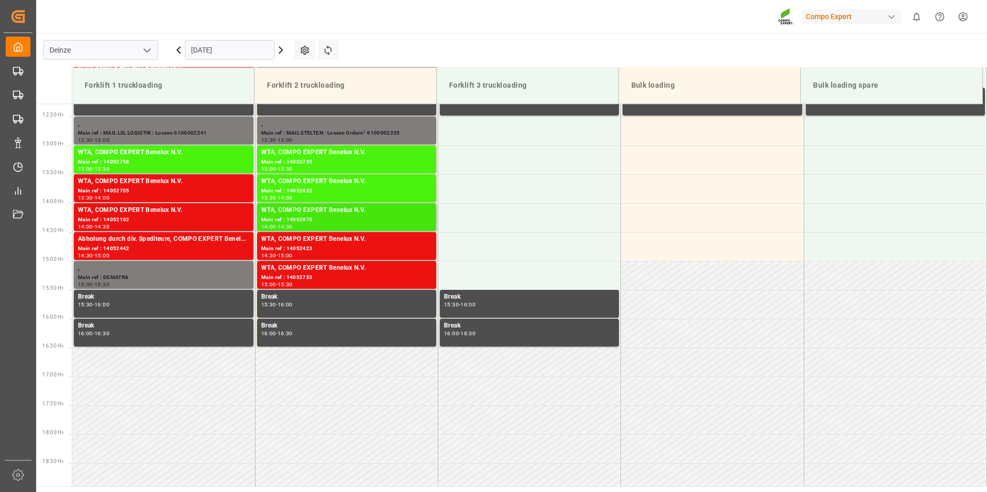
scroll to position [693, 0]
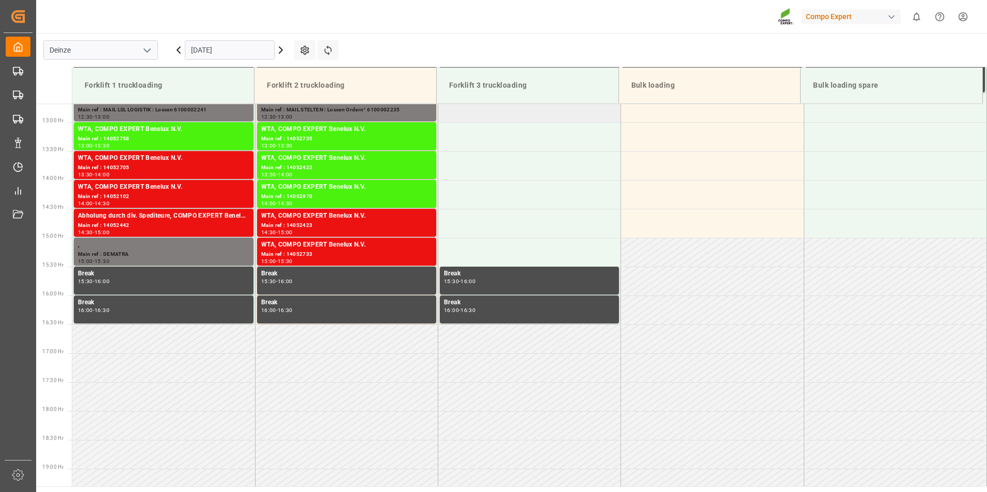
scroll to position [648, 0]
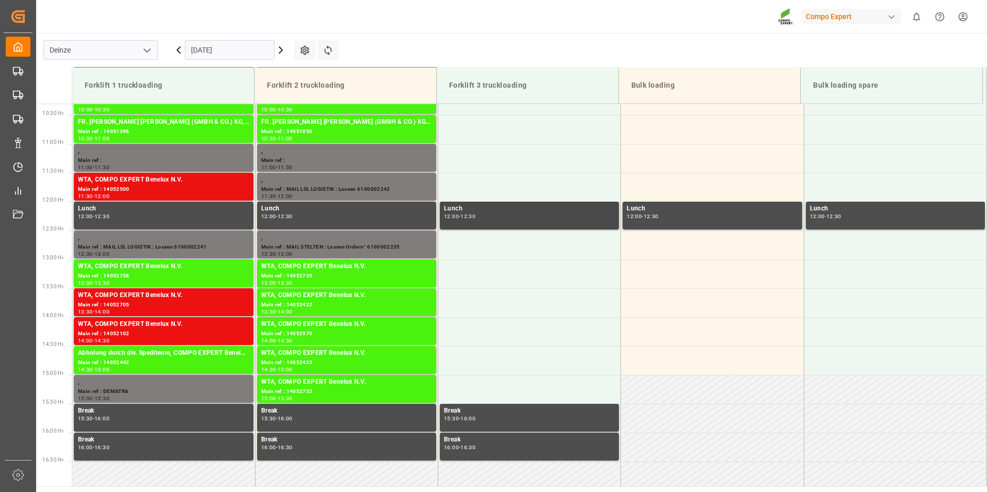
scroll to position [596, 0]
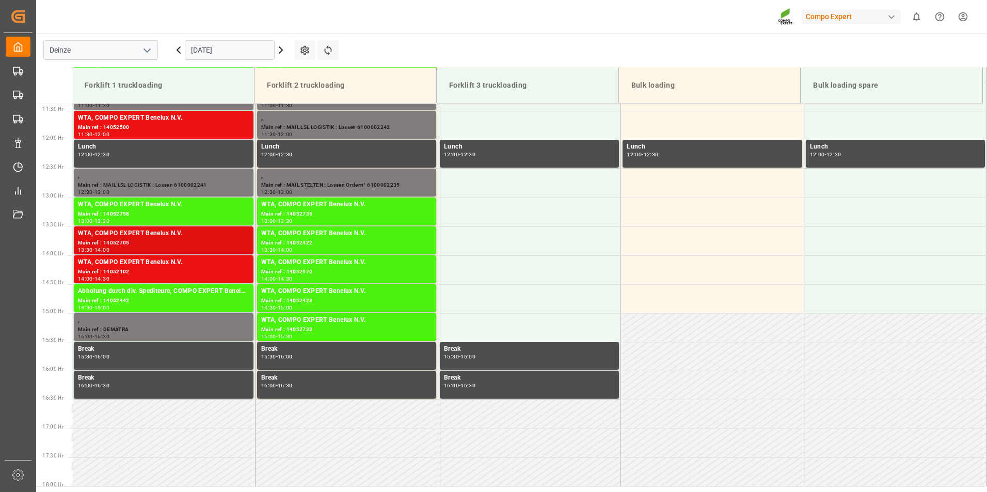
scroll to position [596, 0]
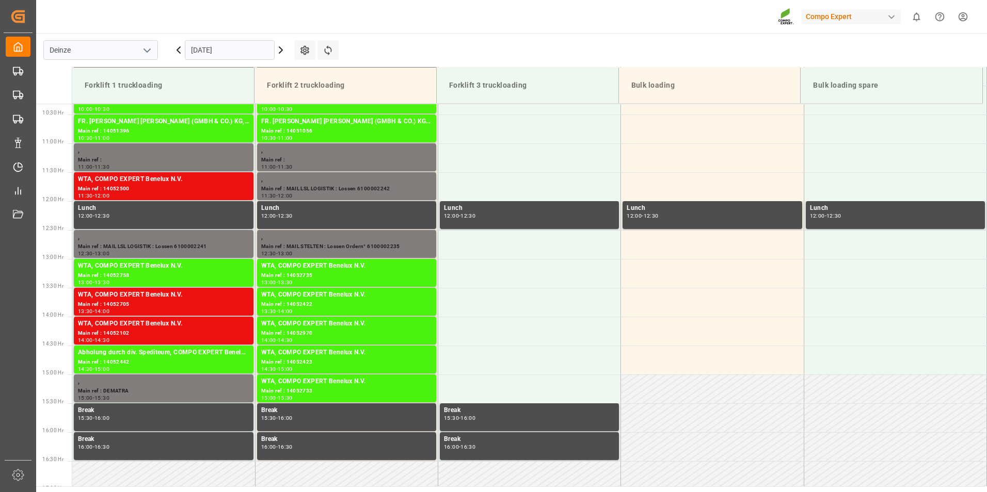
click at [239, 49] on input "[DATE]" at bounding box center [230, 50] width 90 height 20
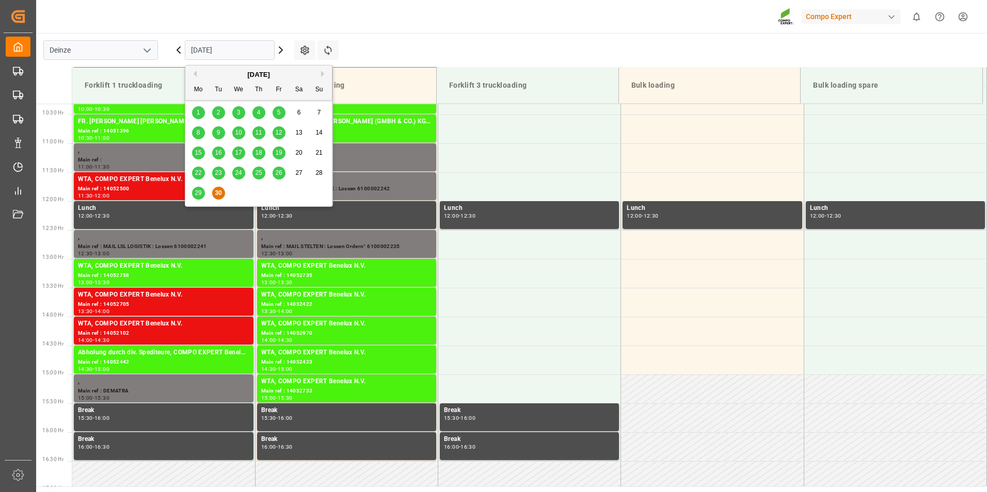
click at [324, 72] on button "Next Month" at bounding box center [324, 74] width 6 height 6
click at [238, 110] on span "1" at bounding box center [239, 112] width 4 height 7
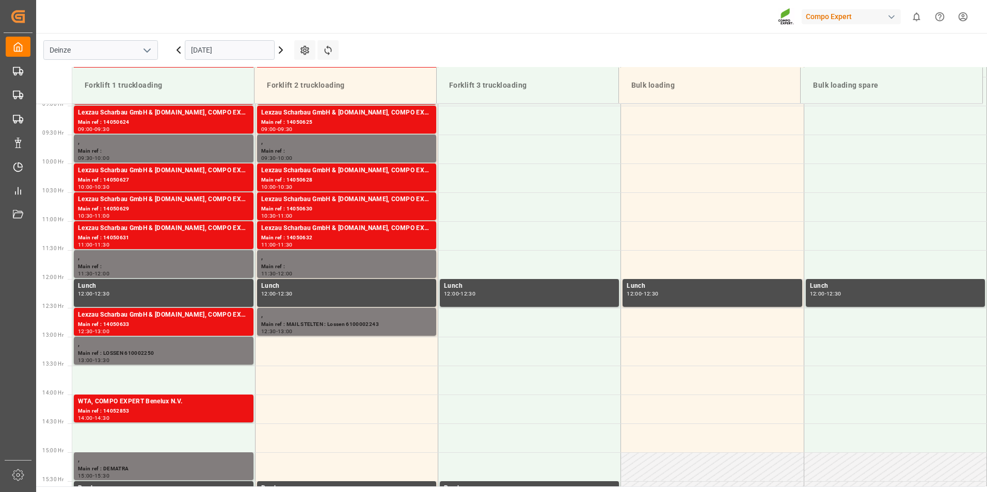
scroll to position [527, 0]
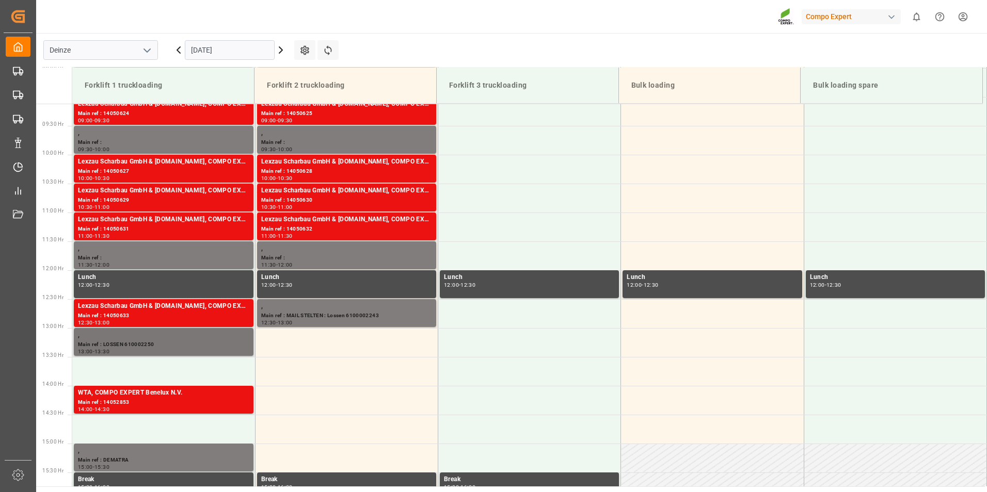
click at [114, 345] on div "Main ref : LOSSEN 610002250" at bounding box center [163, 345] width 171 height 9
click at [113, 344] on div "Main ref : LOSSEN 610002250" at bounding box center [163, 345] width 171 height 9
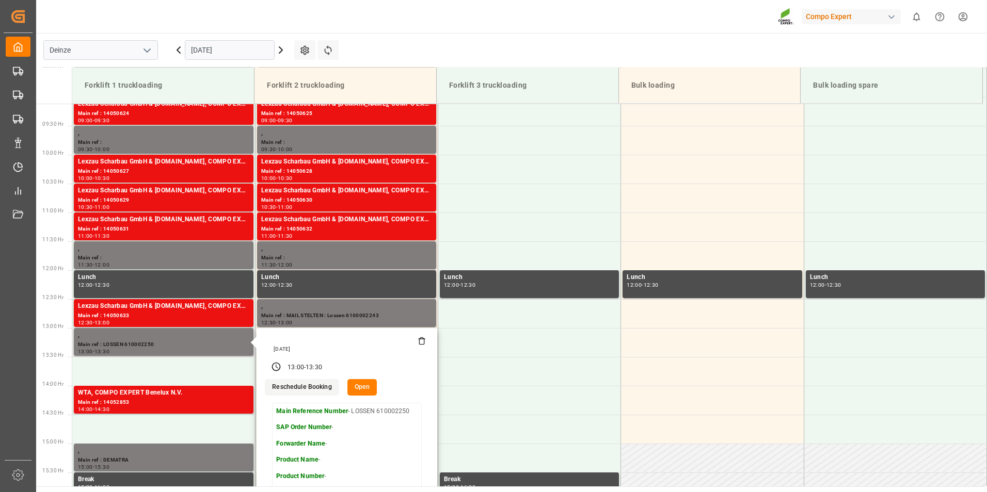
click at [357, 387] on button "Open" at bounding box center [362, 387] width 30 height 17
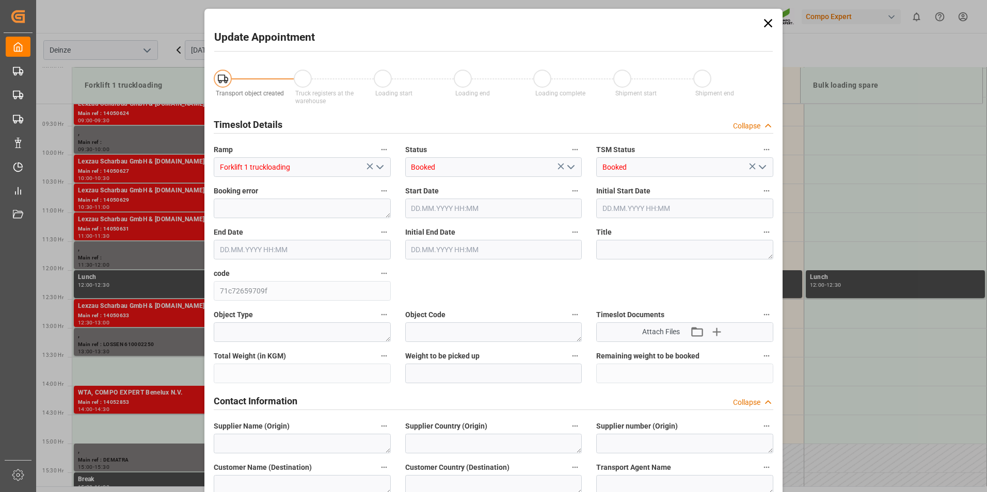
type input "01.10.2025 13:00"
type input "01.10.2025 13:30"
type input "29.09.2025 08:06"
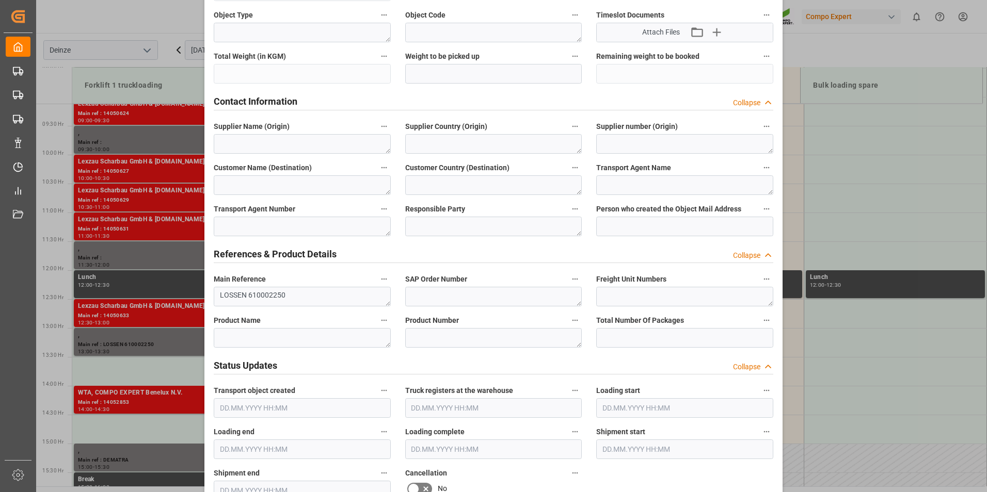
scroll to position [270, 0]
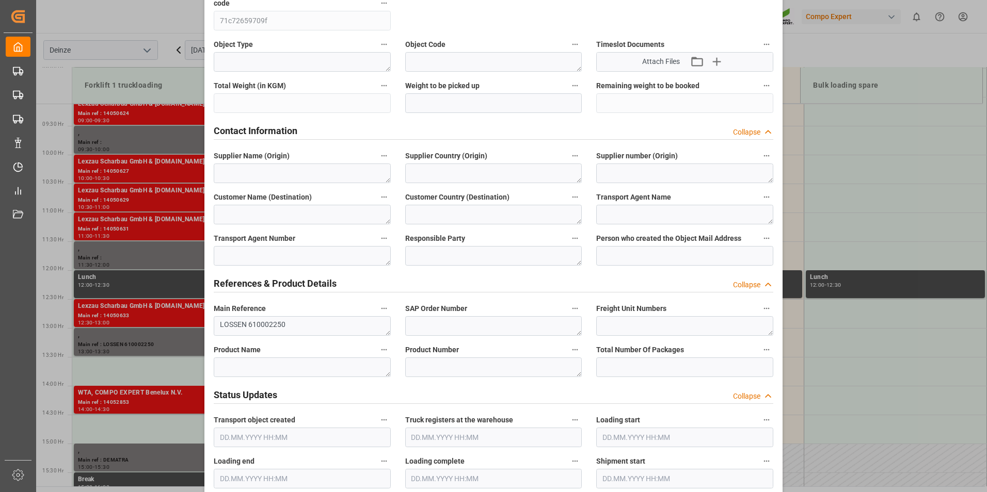
click at [890, 205] on div "Update Appointment Transport object created Truck registers at the warehouse Lo…" at bounding box center [493, 246] width 987 height 492
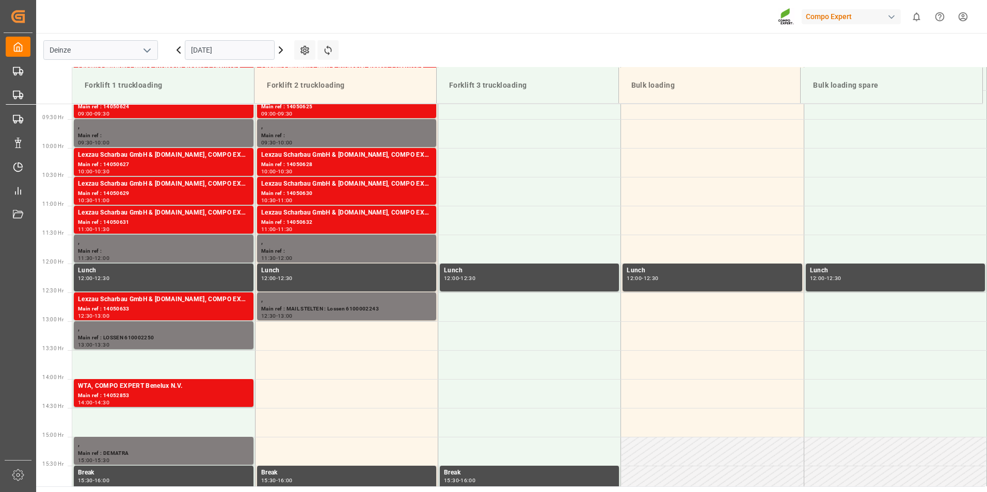
scroll to position [536, 0]
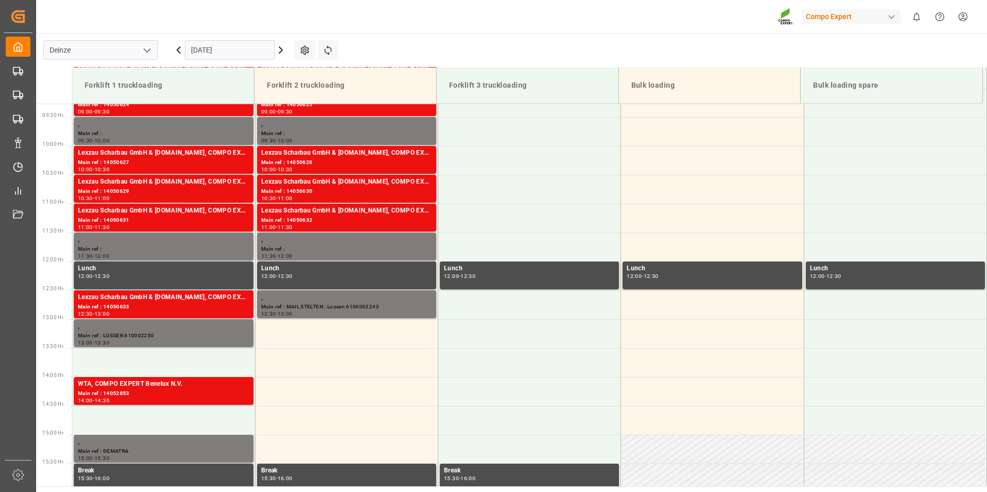
click at [254, 51] on input "[DATE]" at bounding box center [230, 50] width 90 height 20
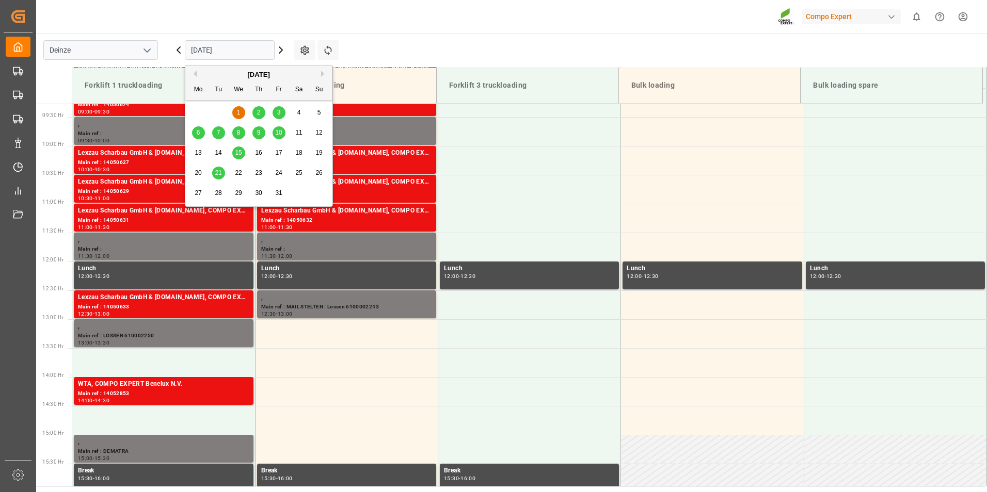
click at [196, 73] on button "Previous Month" at bounding box center [193, 74] width 6 height 6
click at [219, 193] on span "30" at bounding box center [218, 192] width 7 height 7
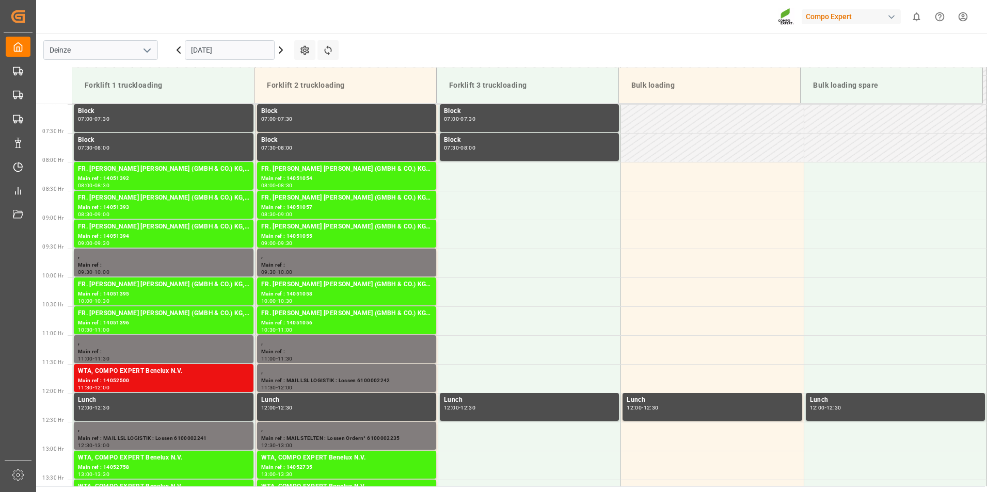
scroll to position [499, 0]
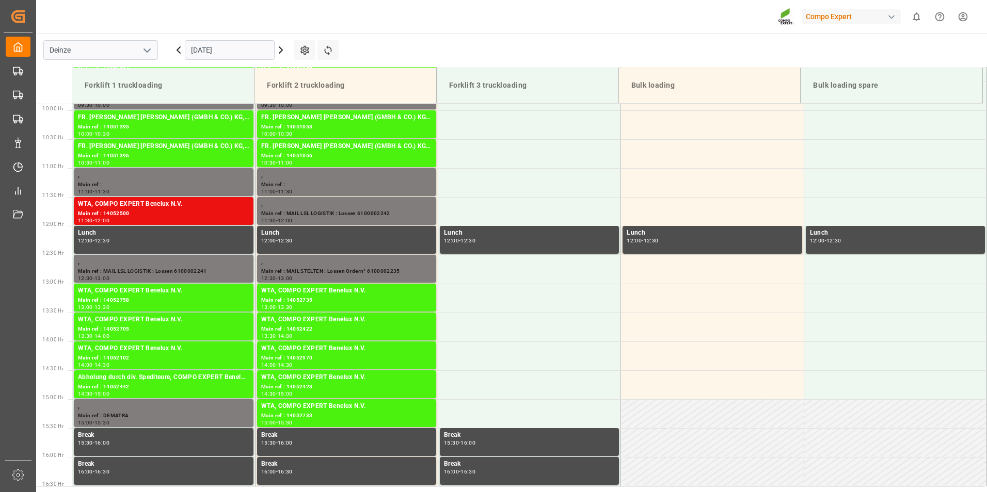
scroll to position [520, 0]
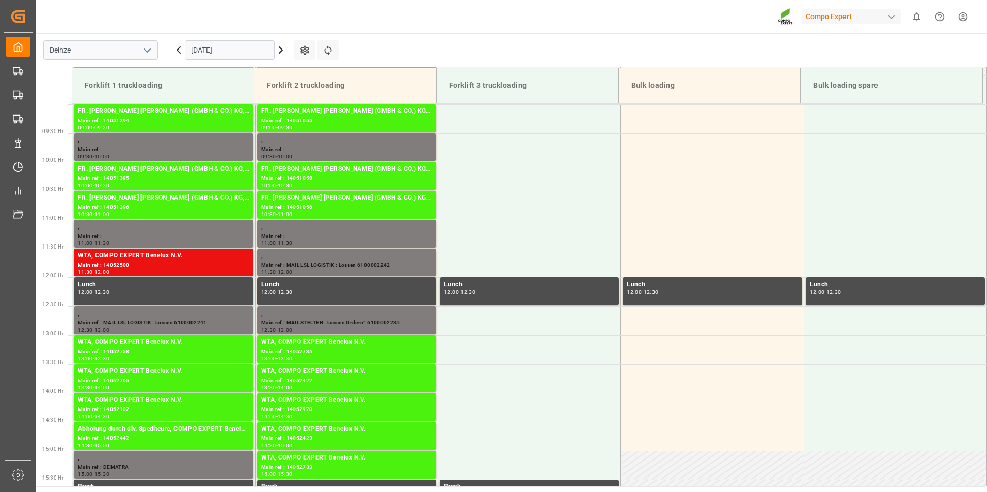
click at [280, 50] on icon at bounding box center [281, 50] width 12 height 12
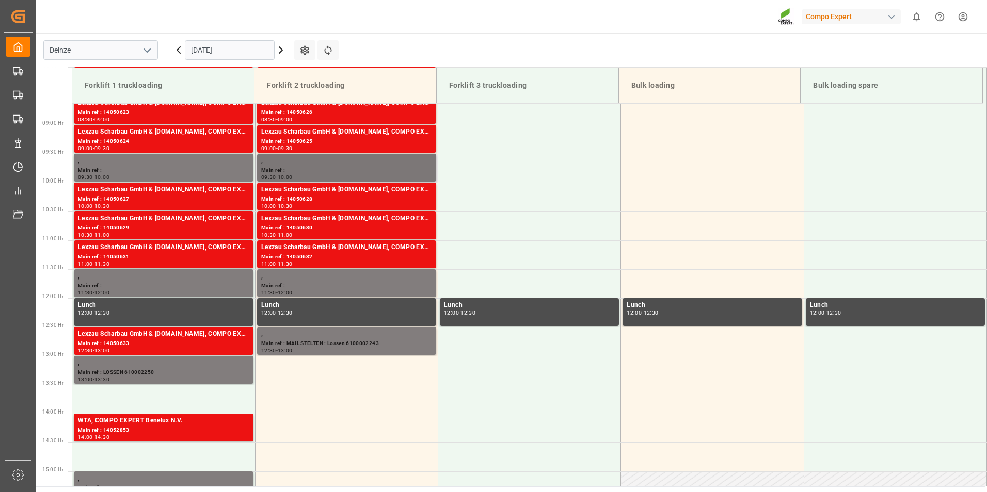
scroll to position [551, 0]
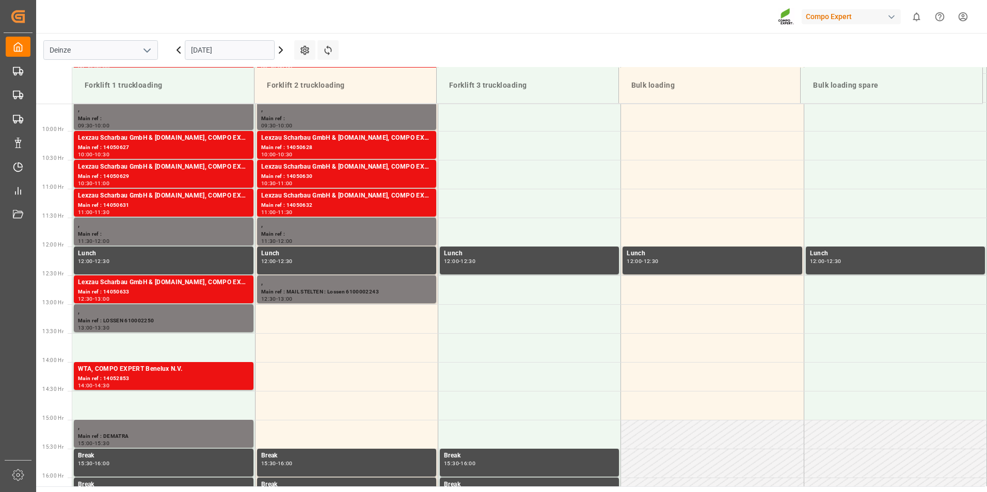
click at [280, 51] on icon at bounding box center [281, 50] width 12 height 12
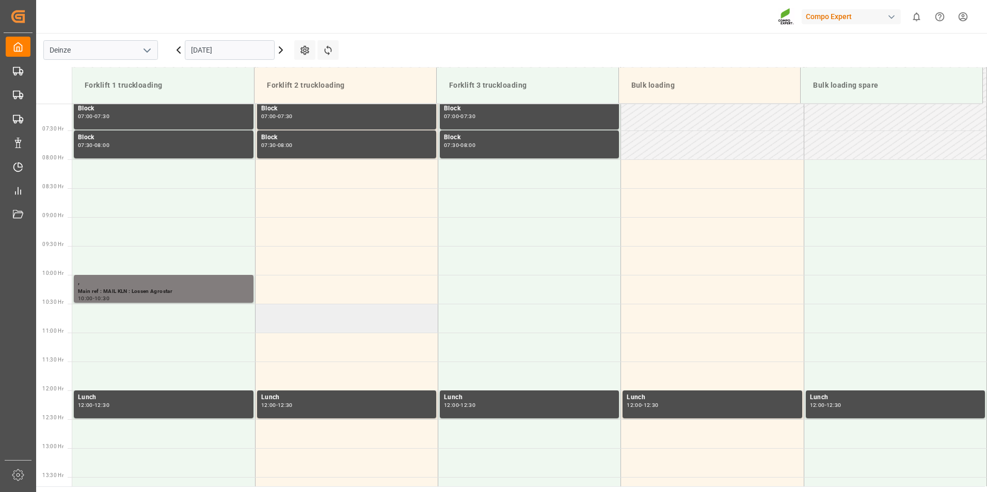
scroll to position [499, 0]
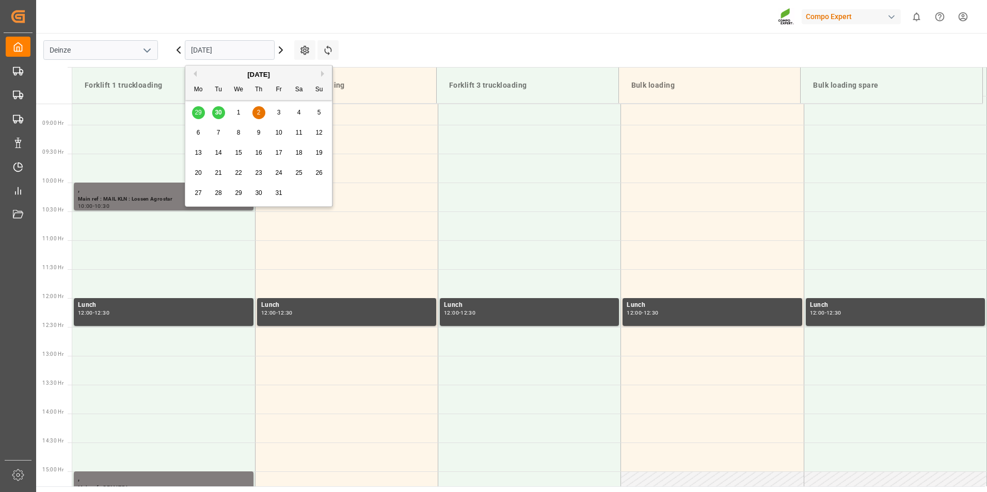
click at [251, 50] on input "[DATE]" at bounding box center [230, 50] width 90 height 20
click at [280, 113] on span "3" at bounding box center [279, 112] width 4 height 7
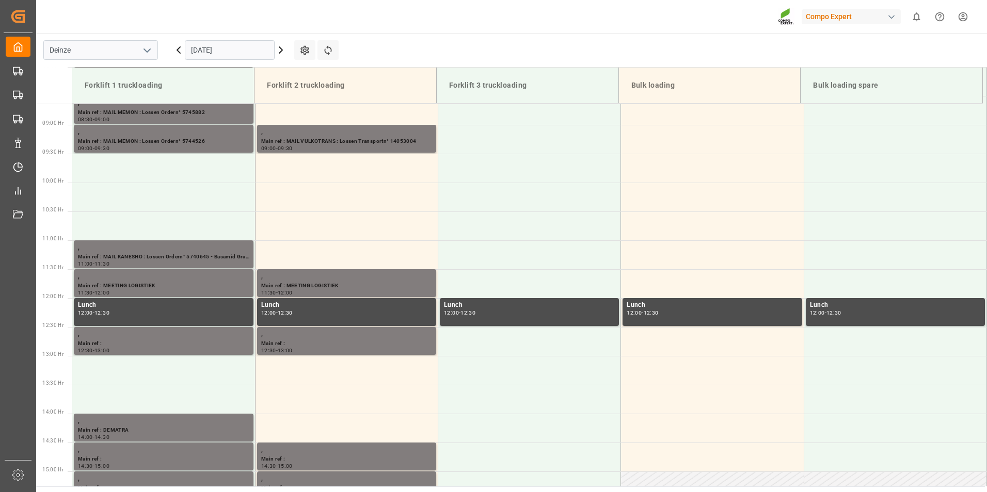
click at [241, 51] on input "[DATE]" at bounding box center [230, 50] width 90 height 20
click at [180, 52] on icon at bounding box center [178, 50] width 12 height 12
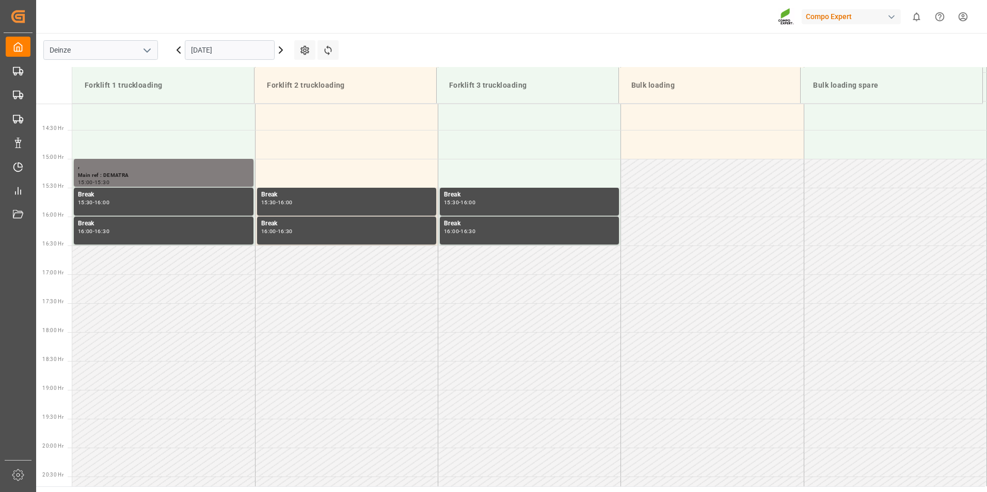
scroll to position [860, 0]
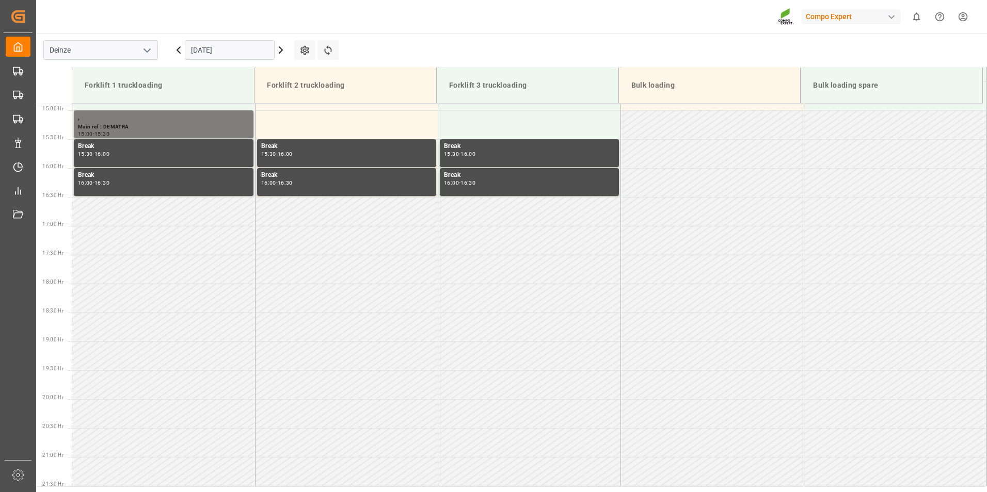
click at [180, 52] on icon at bounding box center [178, 50] width 12 height 12
click at [180, 52] on icon at bounding box center [178, 50] width 3 height 6
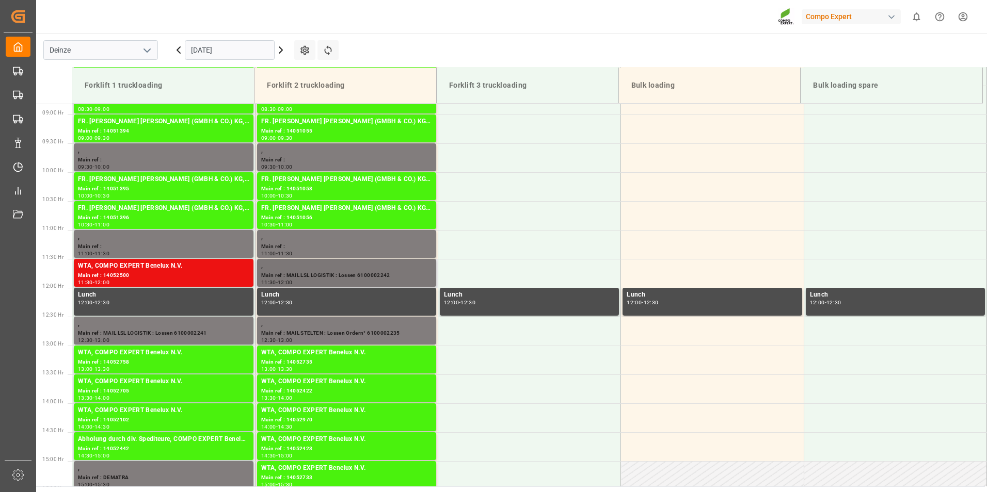
scroll to position [499, 0]
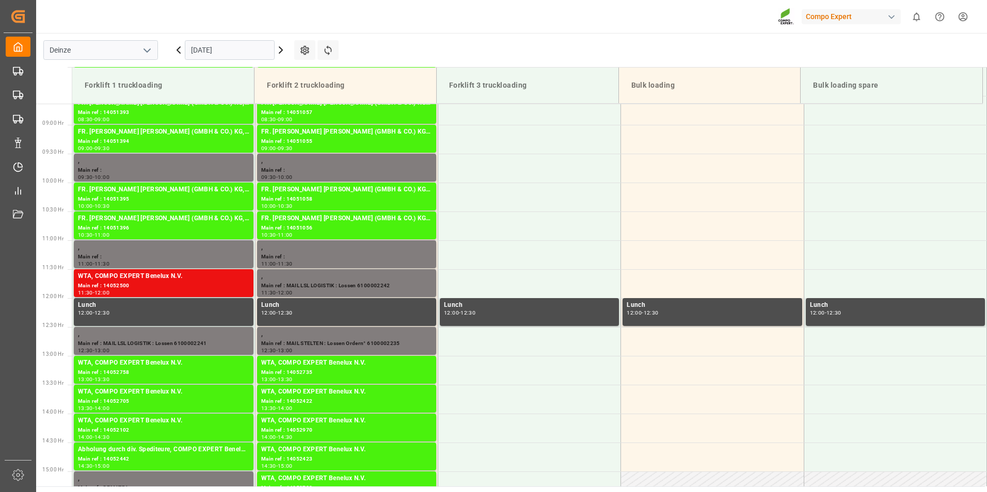
click at [280, 50] on icon at bounding box center [281, 50] width 12 height 12
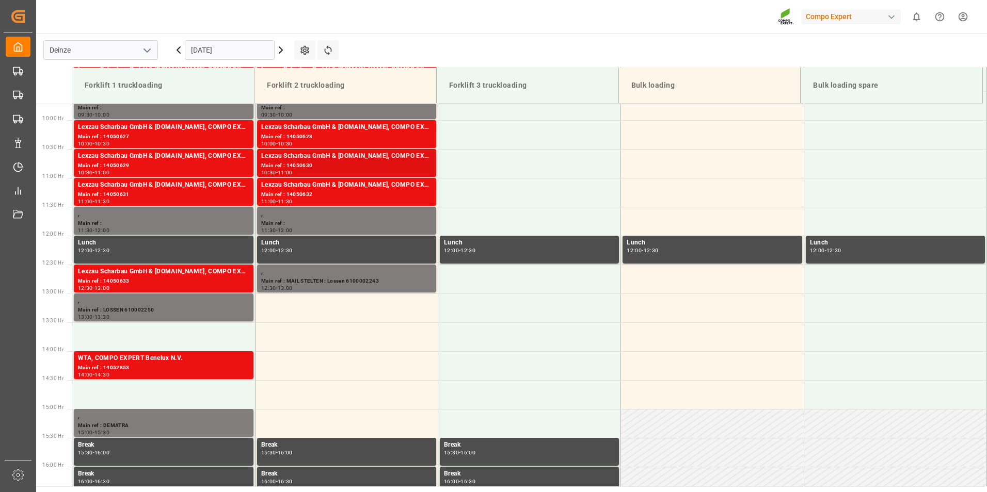
scroll to position [602, 0]
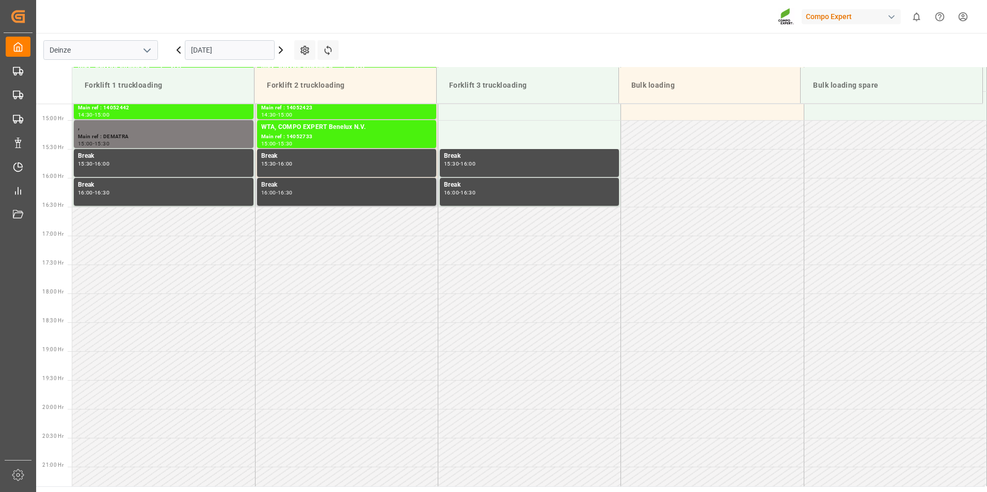
scroll to position [918, 0]
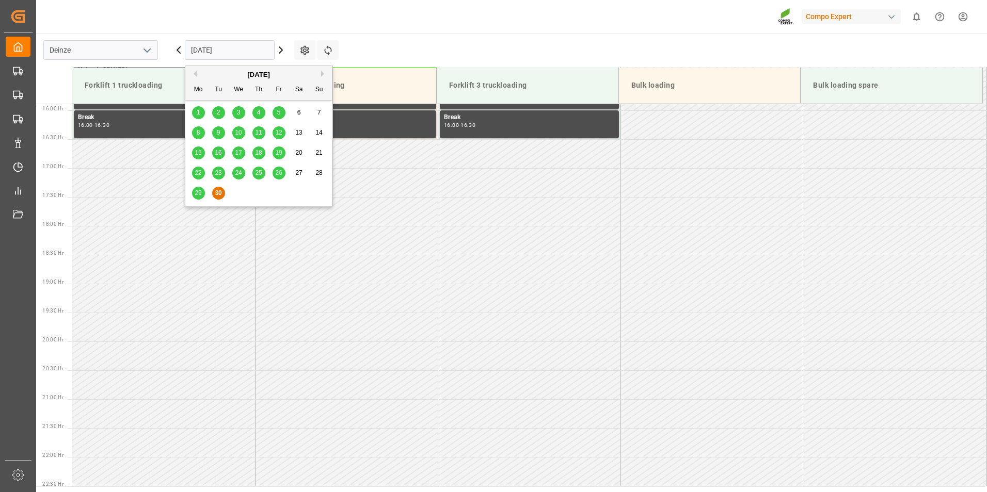
click at [257, 51] on input "[DATE]" at bounding box center [230, 50] width 90 height 20
click at [322, 74] on button "Next Month" at bounding box center [324, 74] width 6 height 6
click at [241, 112] on div "1" at bounding box center [238, 113] width 13 height 12
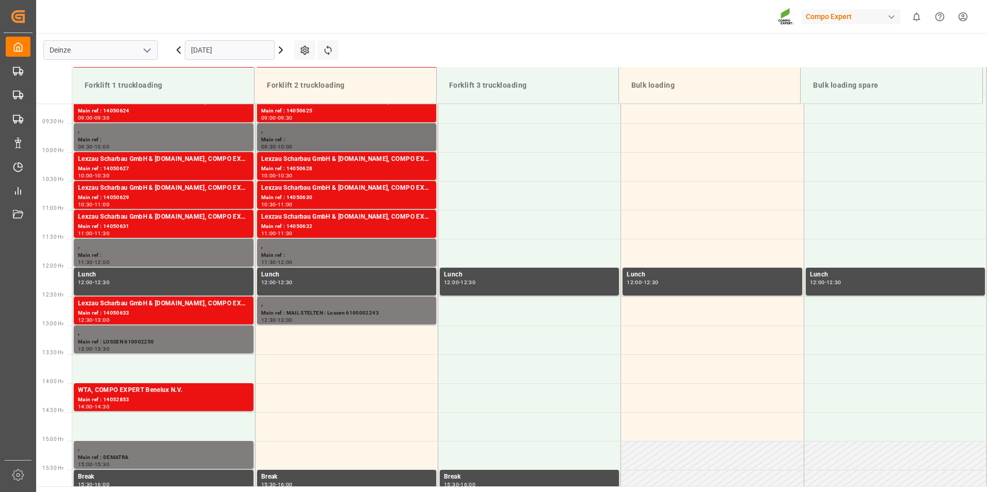
scroll to position [609, 0]
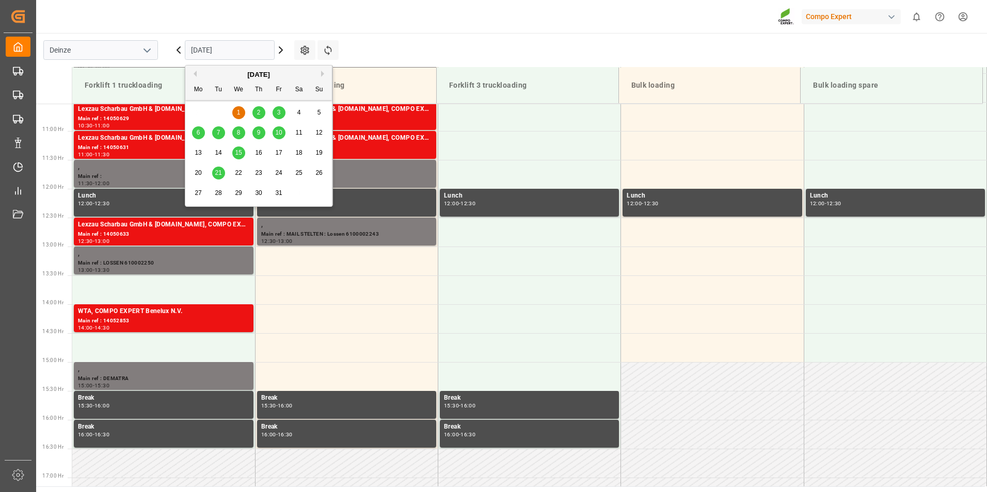
click at [247, 54] on input "[DATE]" at bounding box center [230, 50] width 90 height 20
click at [260, 115] on span "2" at bounding box center [259, 112] width 4 height 7
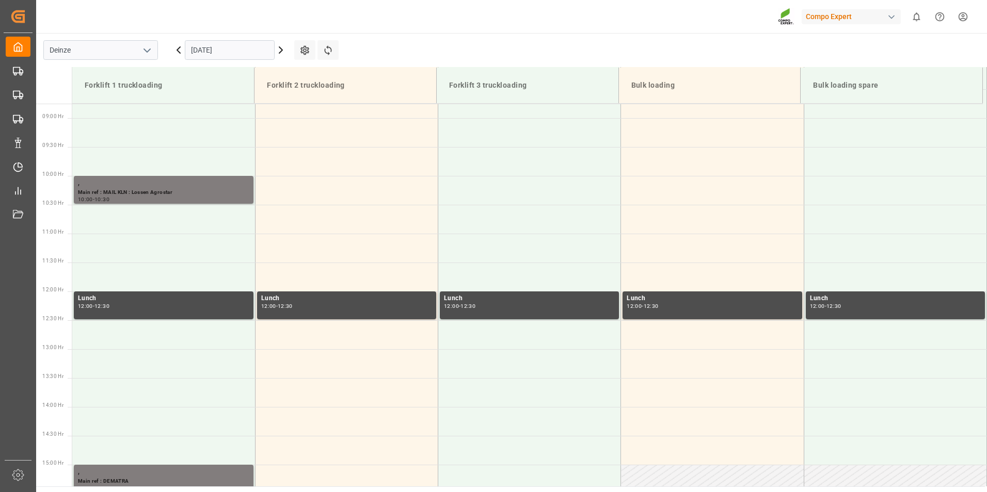
scroll to position [505, 0]
click at [281, 51] on icon at bounding box center [280, 50] width 3 height 6
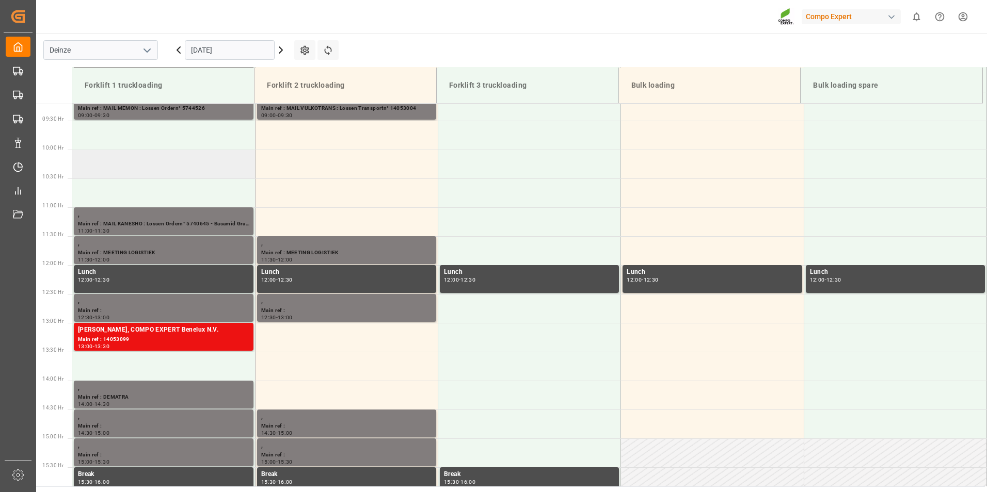
scroll to position [454, 0]
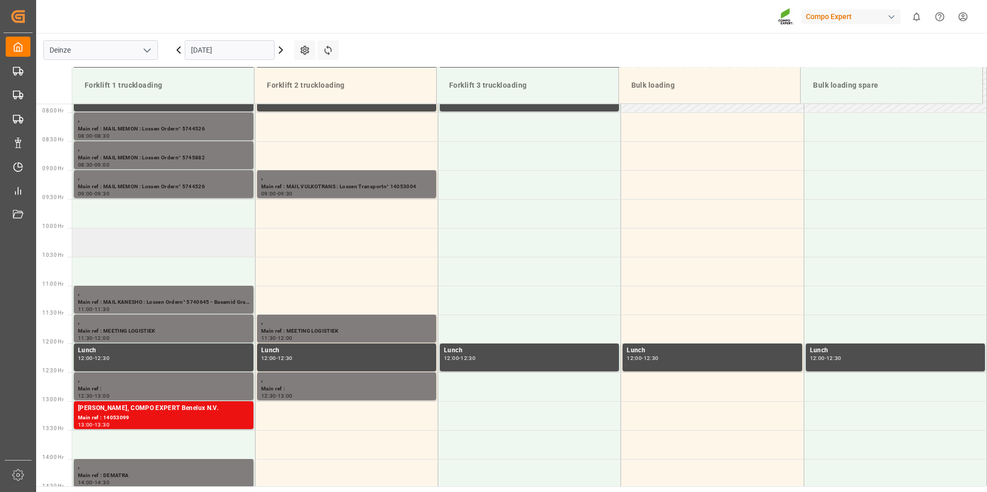
click at [97, 242] on td at bounding box center [163, 242] width 183 height 29
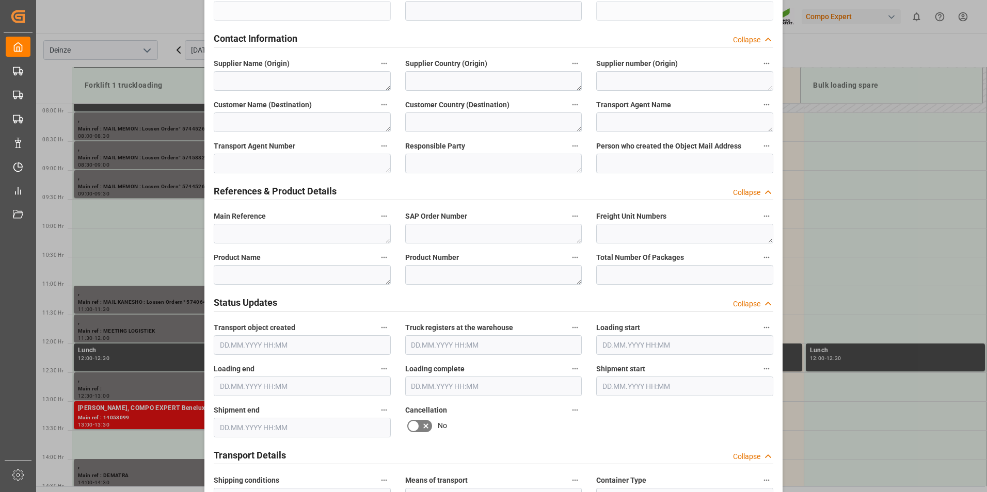
scroll to position [413, 0]
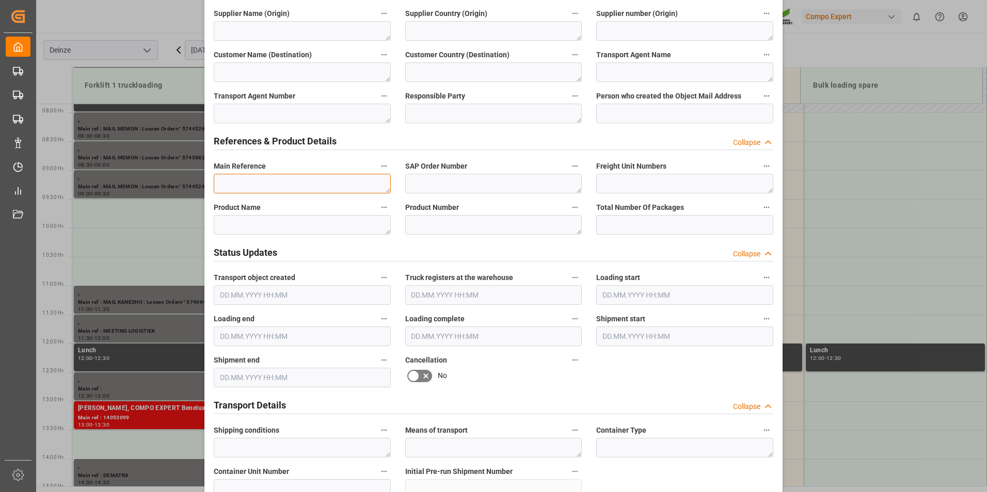
click at [248, 184] on textarea at bounding box center [302, 184] width 177 height 20
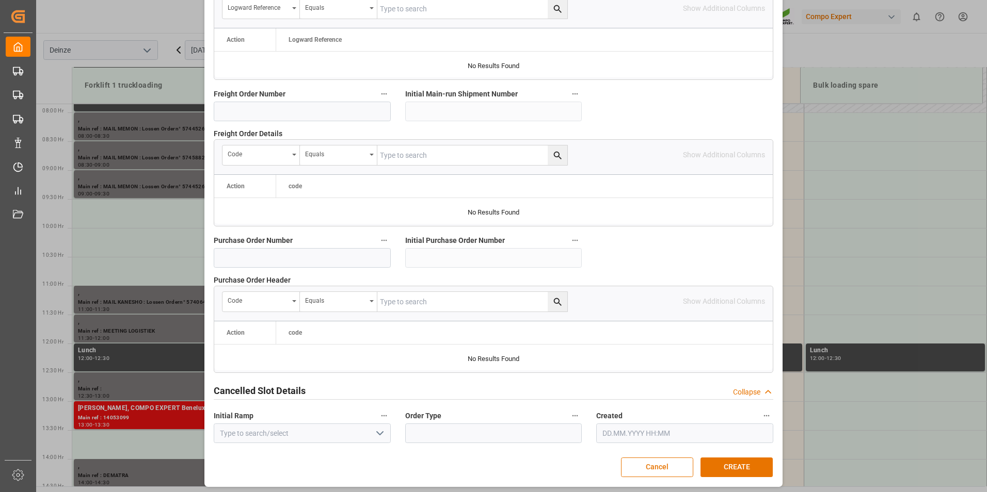
scroll to position [940, 0]
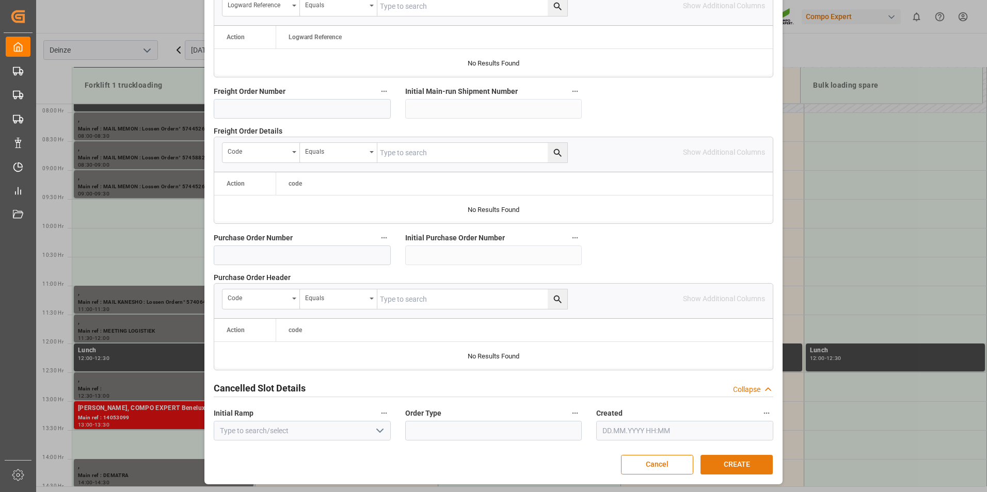
type textarea "MAIL KLN : Lossen Agrostar"
click at [735, 464] on button "CREATE" at bounding box center [736, 465] width 72 height 20
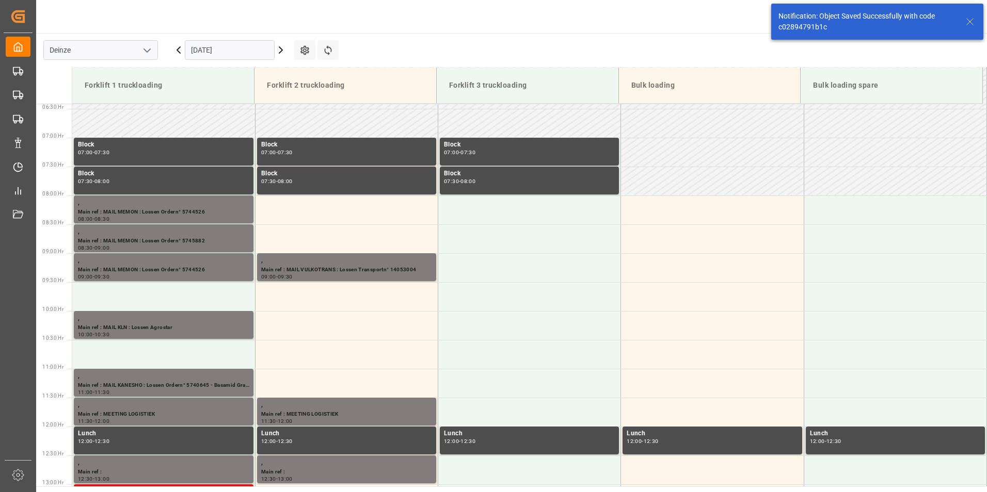
scroll to position [514, 0]
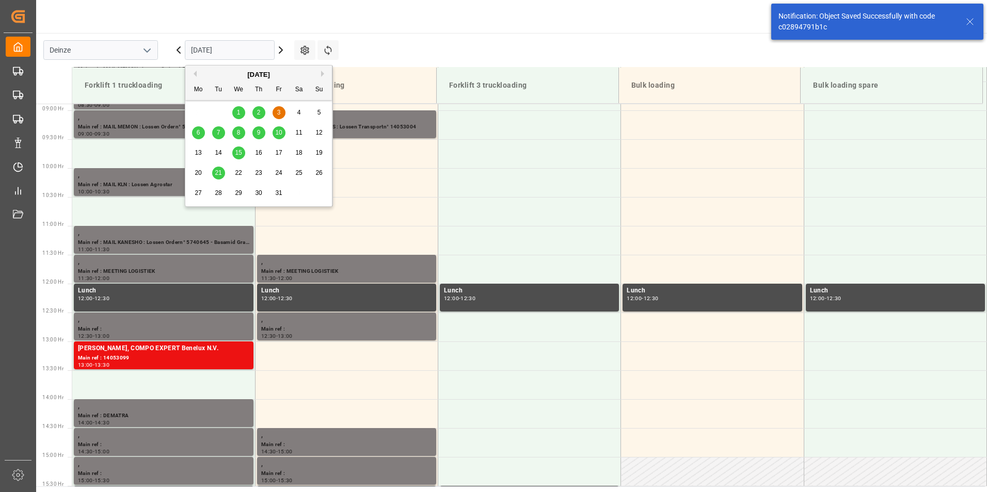
click at [251, 52] on input "[DATE]" at bounding box center [230, 50] width 90 height 20
click at [258, 116] on span "2" at bounding box center [259, 112] width 4 height 7
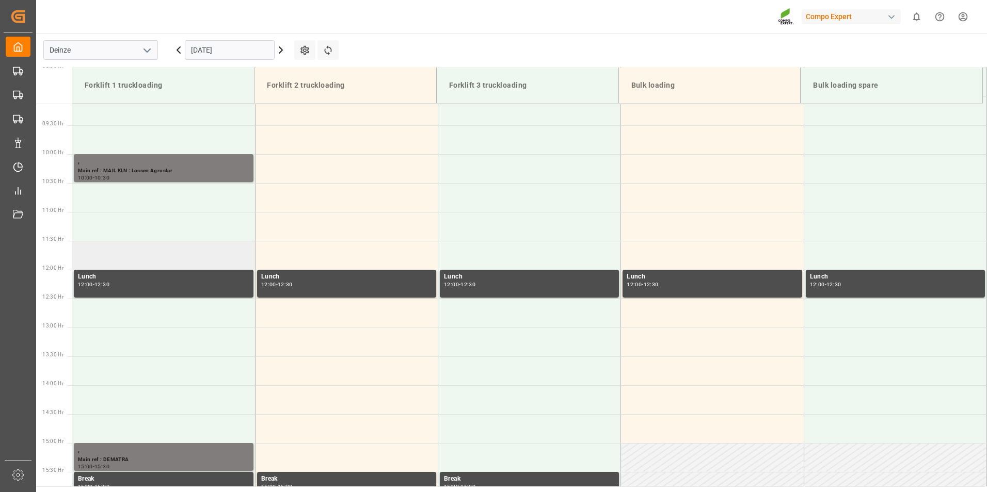
scroll to position [454, 0]
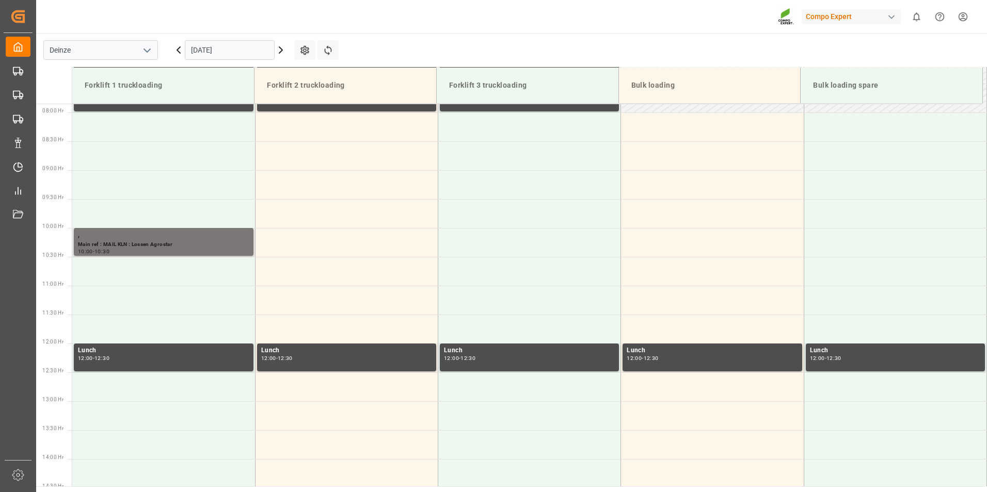
click at [149, 244] on div "Main ref : MAIL KLN : Lossen Agrostar" at bounding box center [163, 245] width 171 height 9
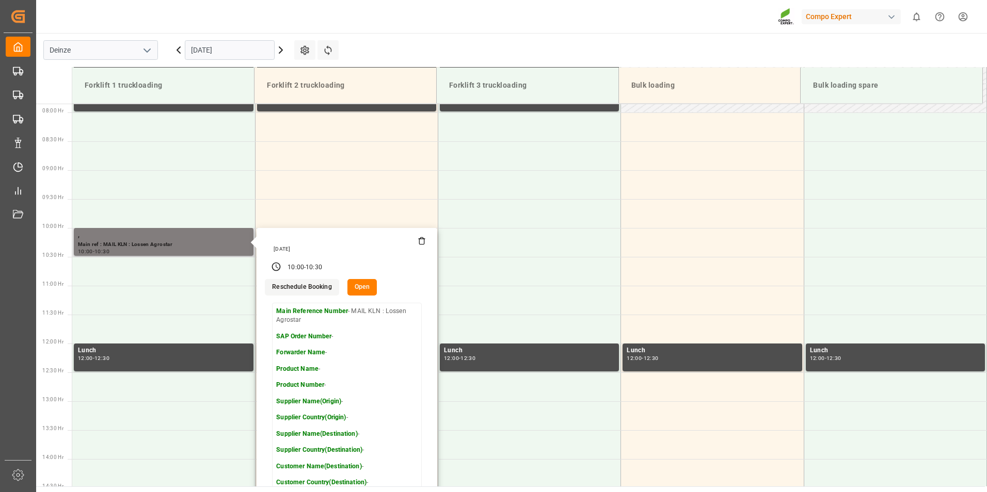
click at [424, 244] on icon at bounding box center [422, 242] width 5 height 6
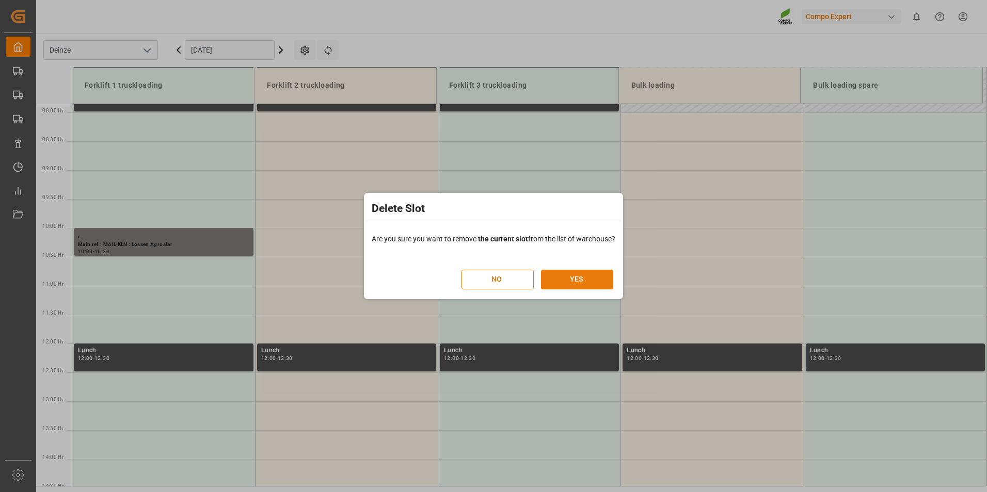
click at [576, 275] on button "YES" at bounding box center [577, 280] width 72 height 20
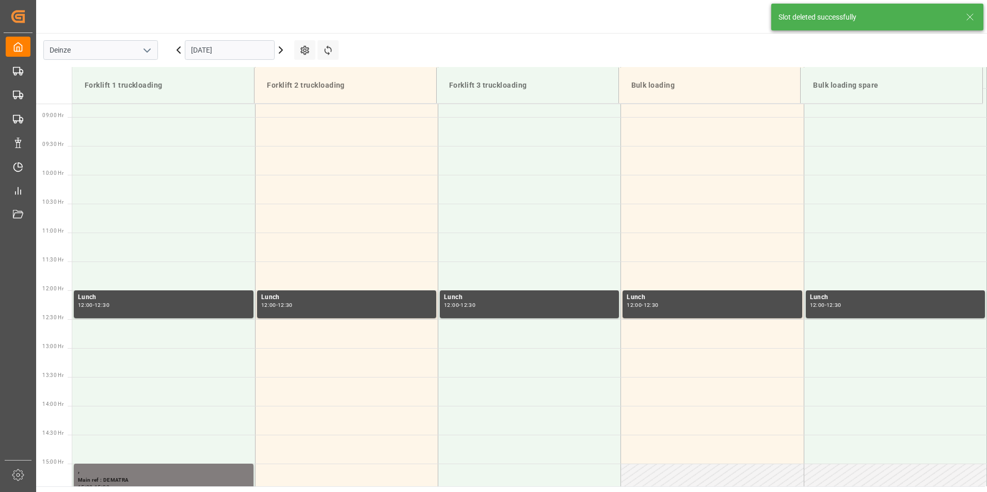
scroll to position [514, 0]
